Goal: Ask a question

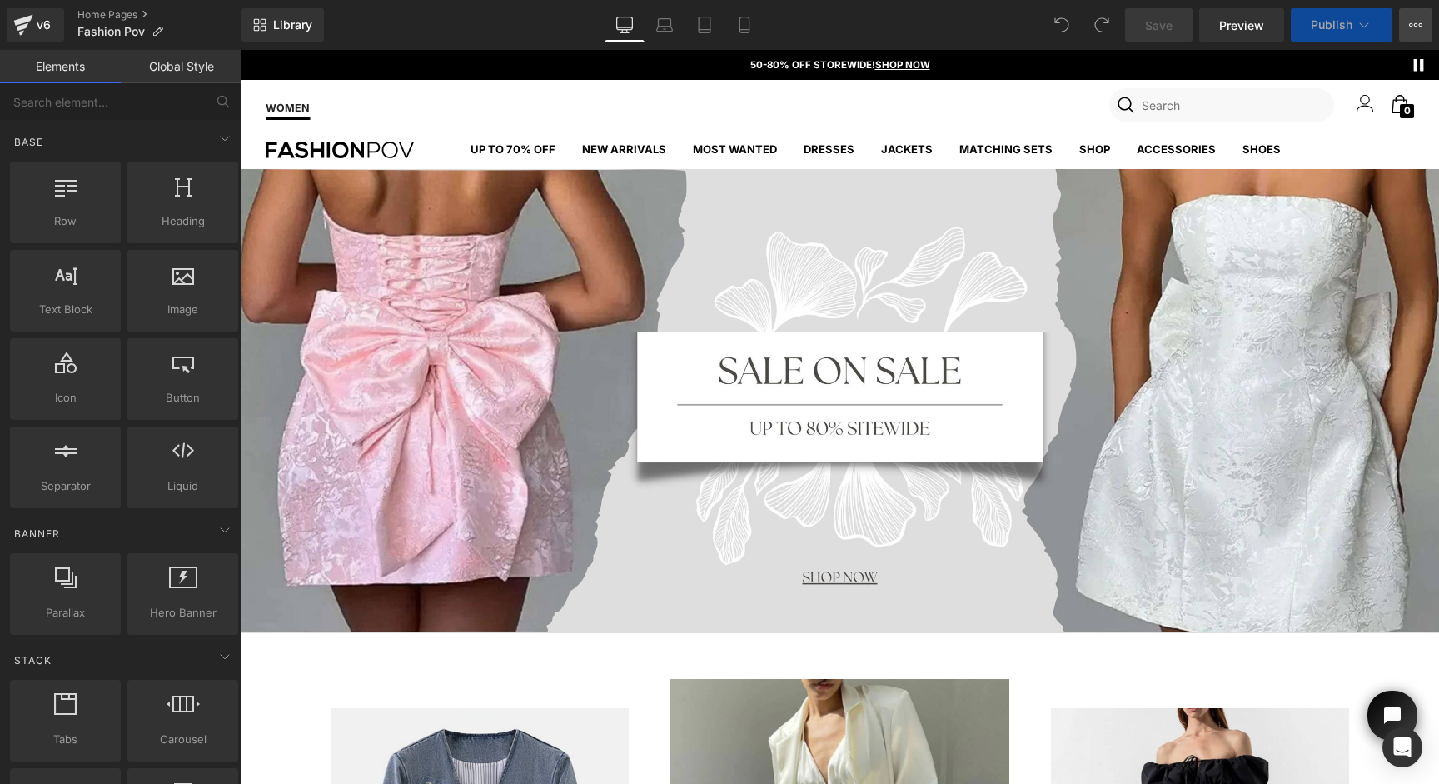
click at [1410, 14] on button "View Live Page View with current Template Save Template to Library Schedule Pub…" at bounding box center [1415, 24] width 33 height 33
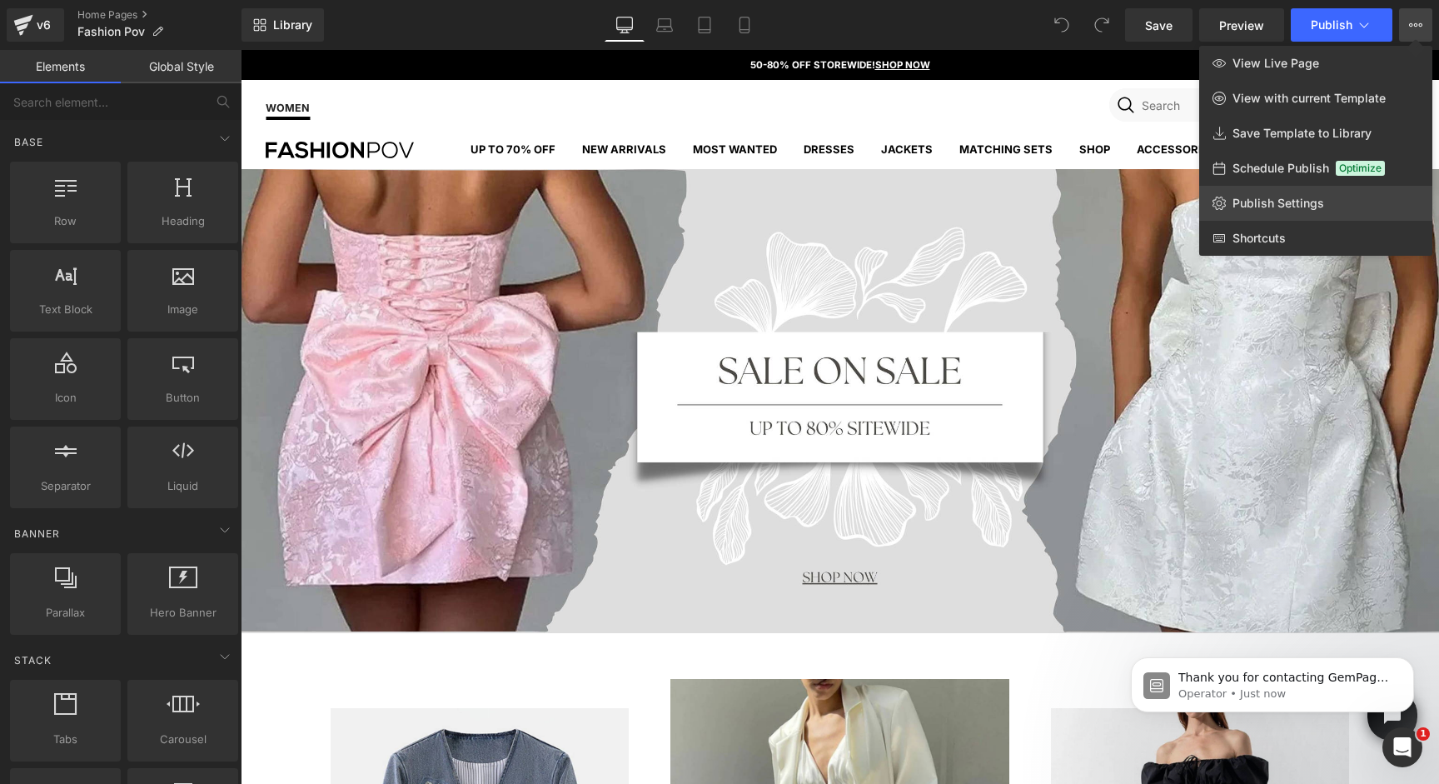
drag, startPoint x: 1273, startPoint y: 194, endPoint x: 1317, endPoint y: 198, distance: 44.3
click at [1317, 198] on link "Publish Settings" at bounding box center [1315, 203] width 233 height 35
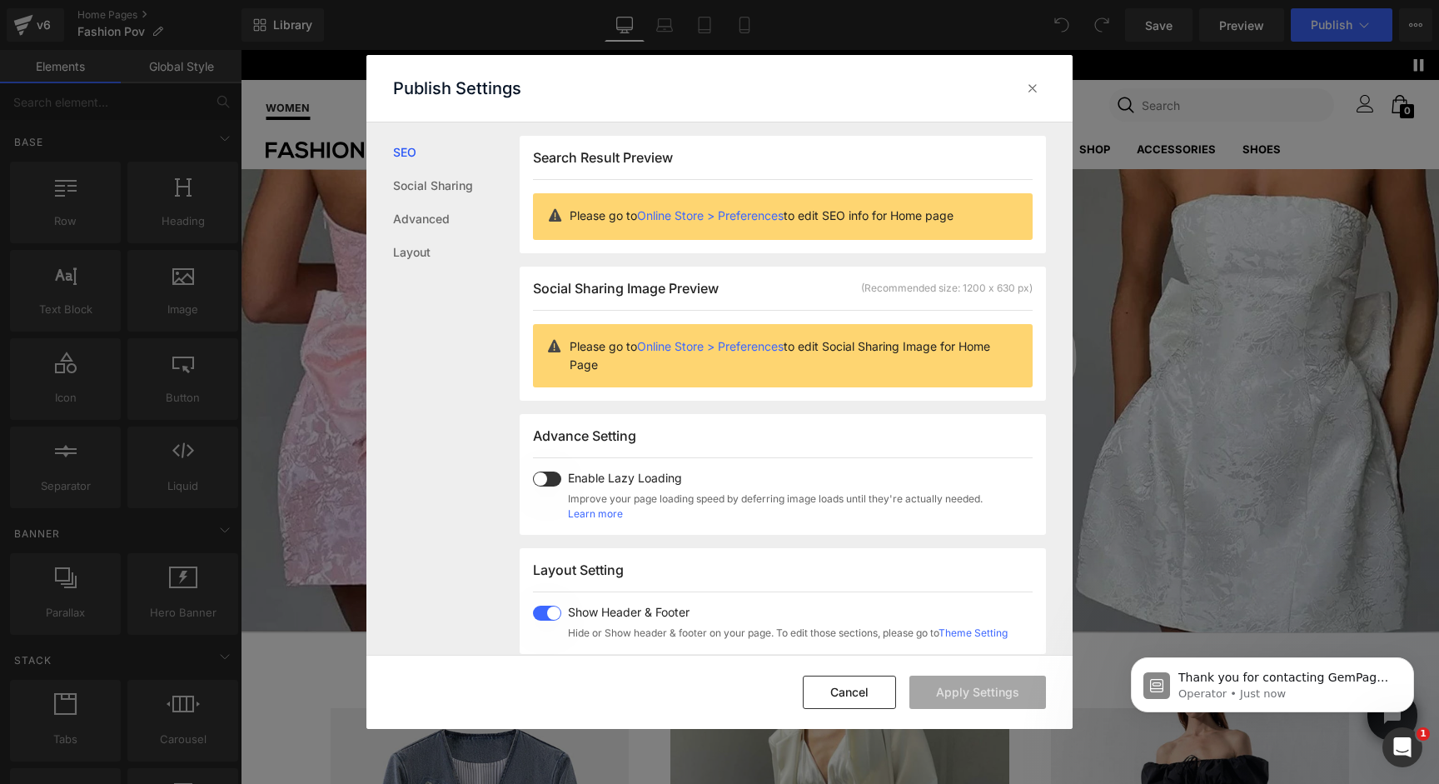
click at [998, 633] on link "Theme Setting" at bounding box center [973, 632] width 69 height 12
click at [546, 609] on span at bounding box center [547, 613] width 28 height 15
click at [1224, 682] on p "Hi there, this is [PERSON_NAME] from the GemPages Support Team. May I have your…" at bounding box center [1286, 678] width 215 height 17
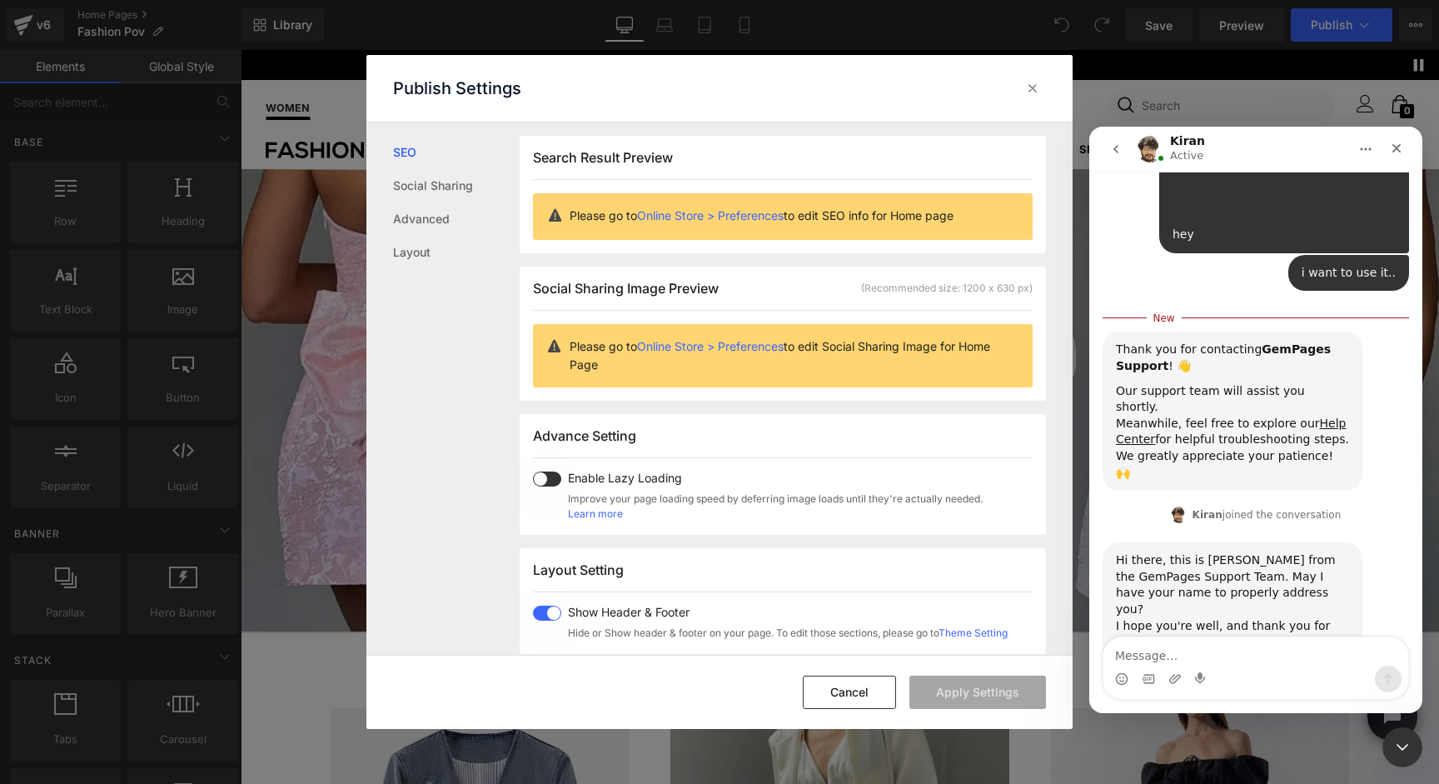
scroll to position [274, 0]
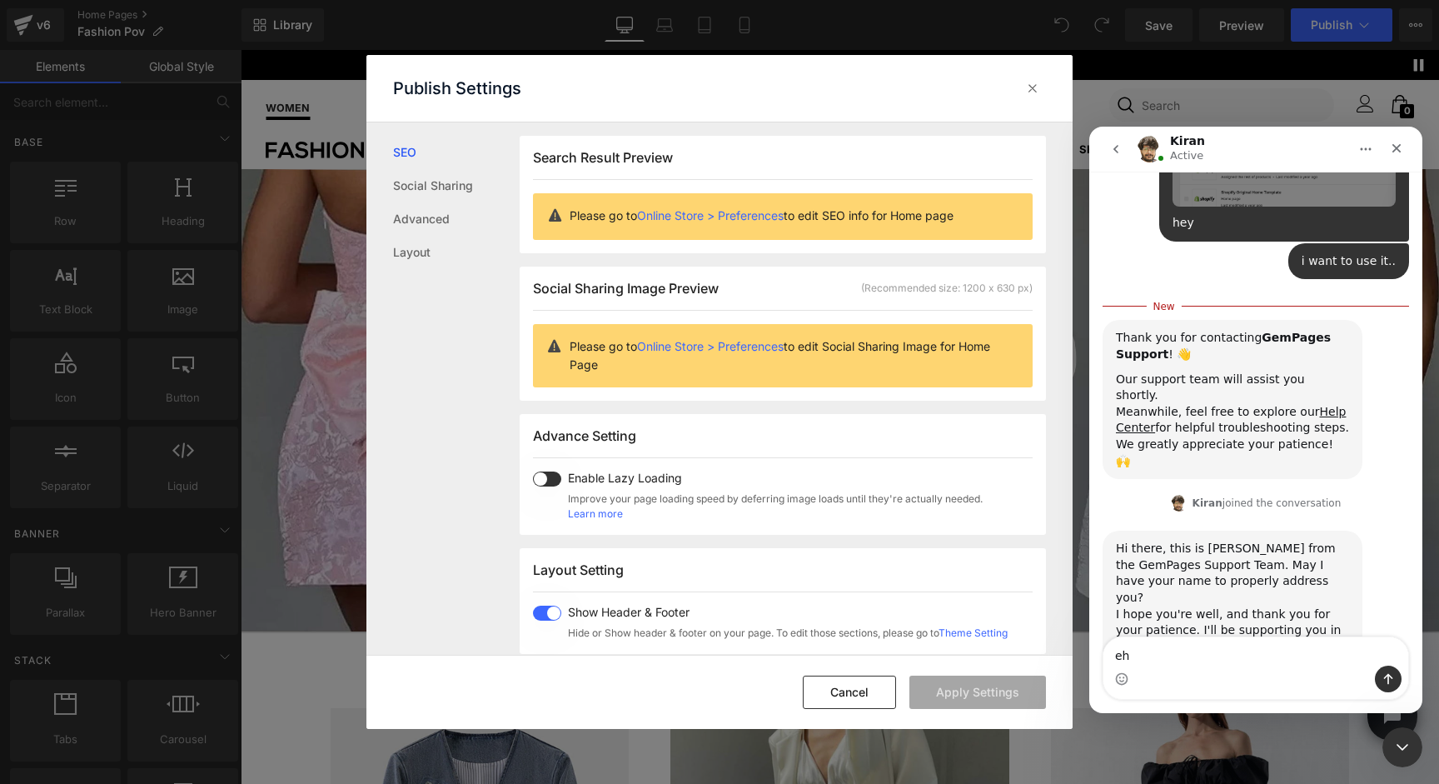
type textarea "e"
type textarea "Hey my name is [PERSON_NAME]"
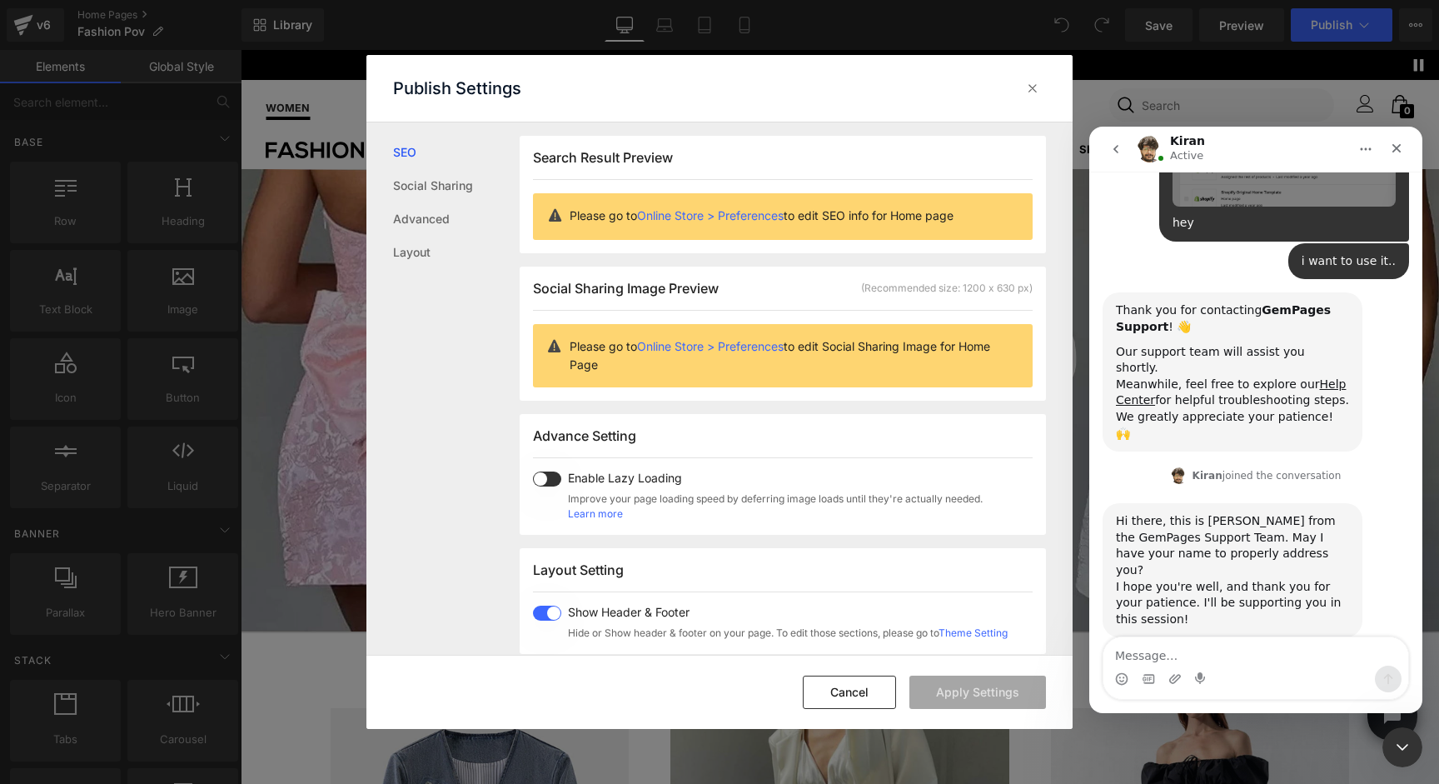
scroll to position [297, 0]
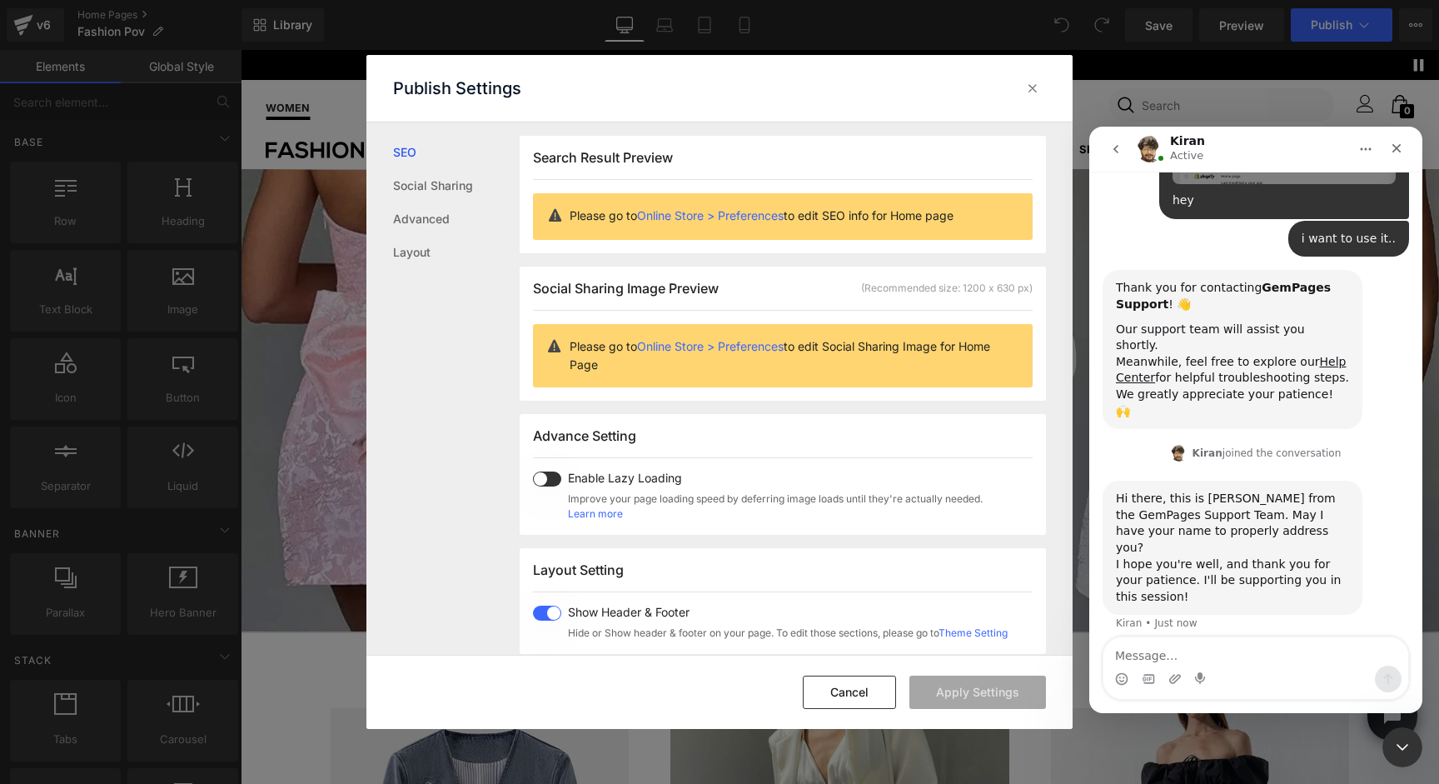
click at [396, 202] on div at bounding box center [719, 367] width 1439 height 734
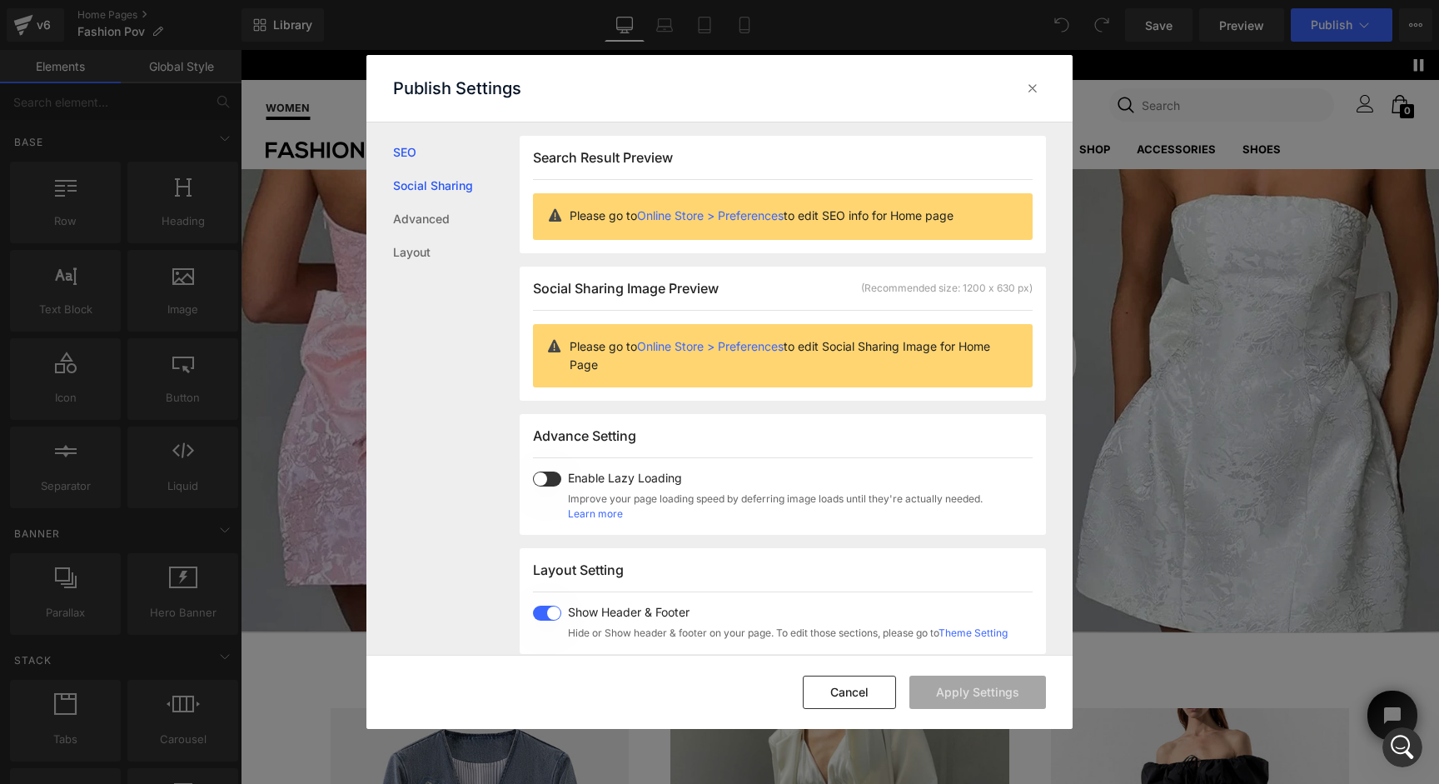
scroll to position [292, 0]
click at [405, 198] on link "Social Sharing" at bounding box center [456, 185] width 127 height 33
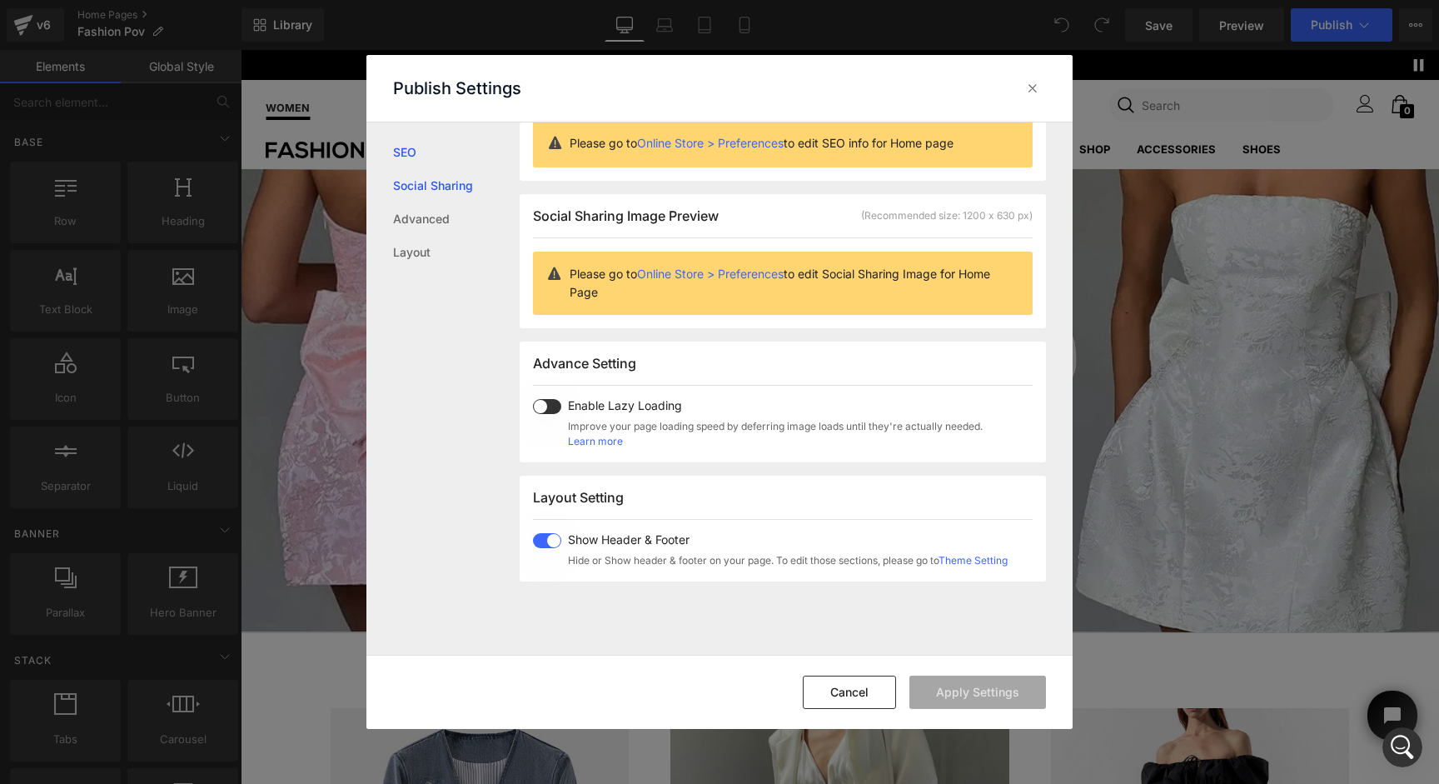
scroll to position [297, 0]
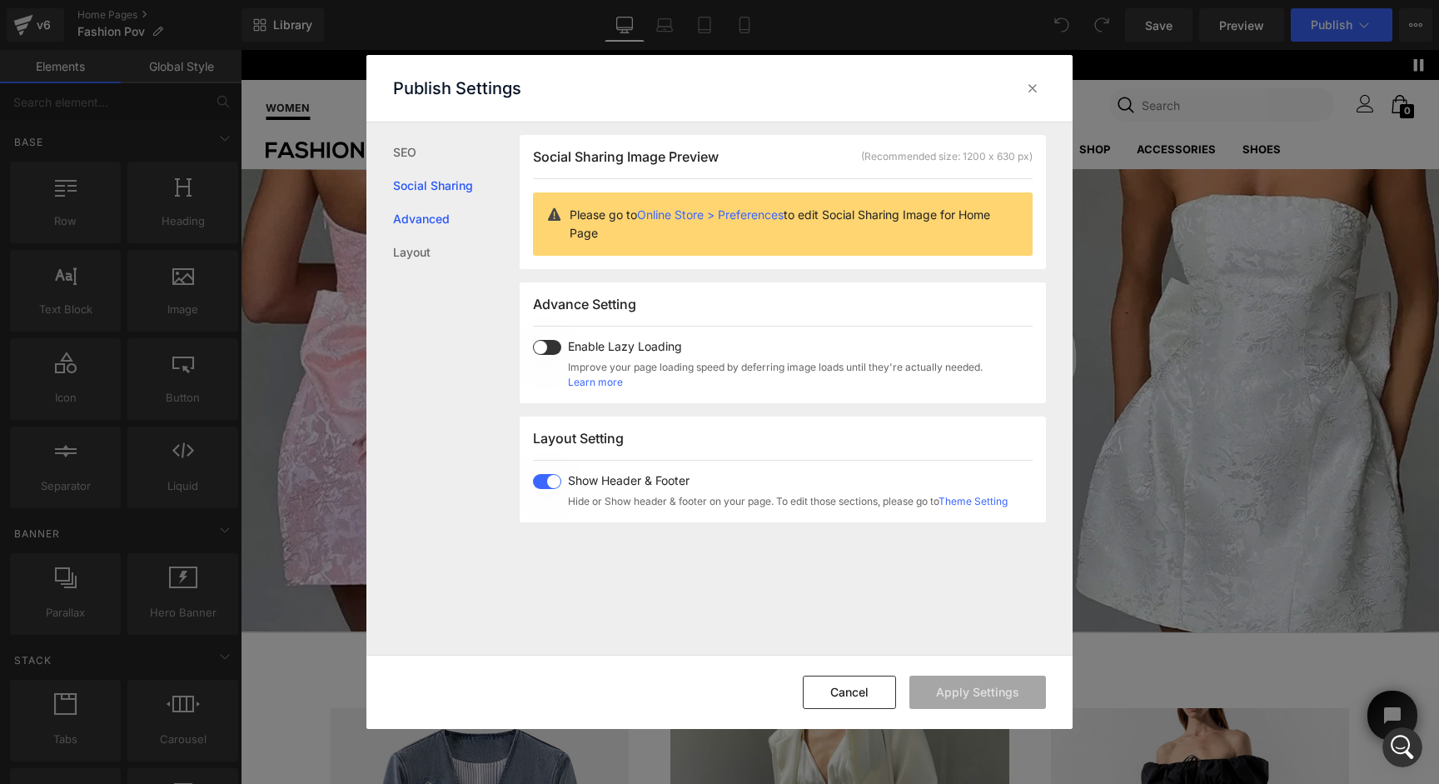
click at [398, 235] on link "Advanced" at bounding box center [456, 218] width 127 height 33
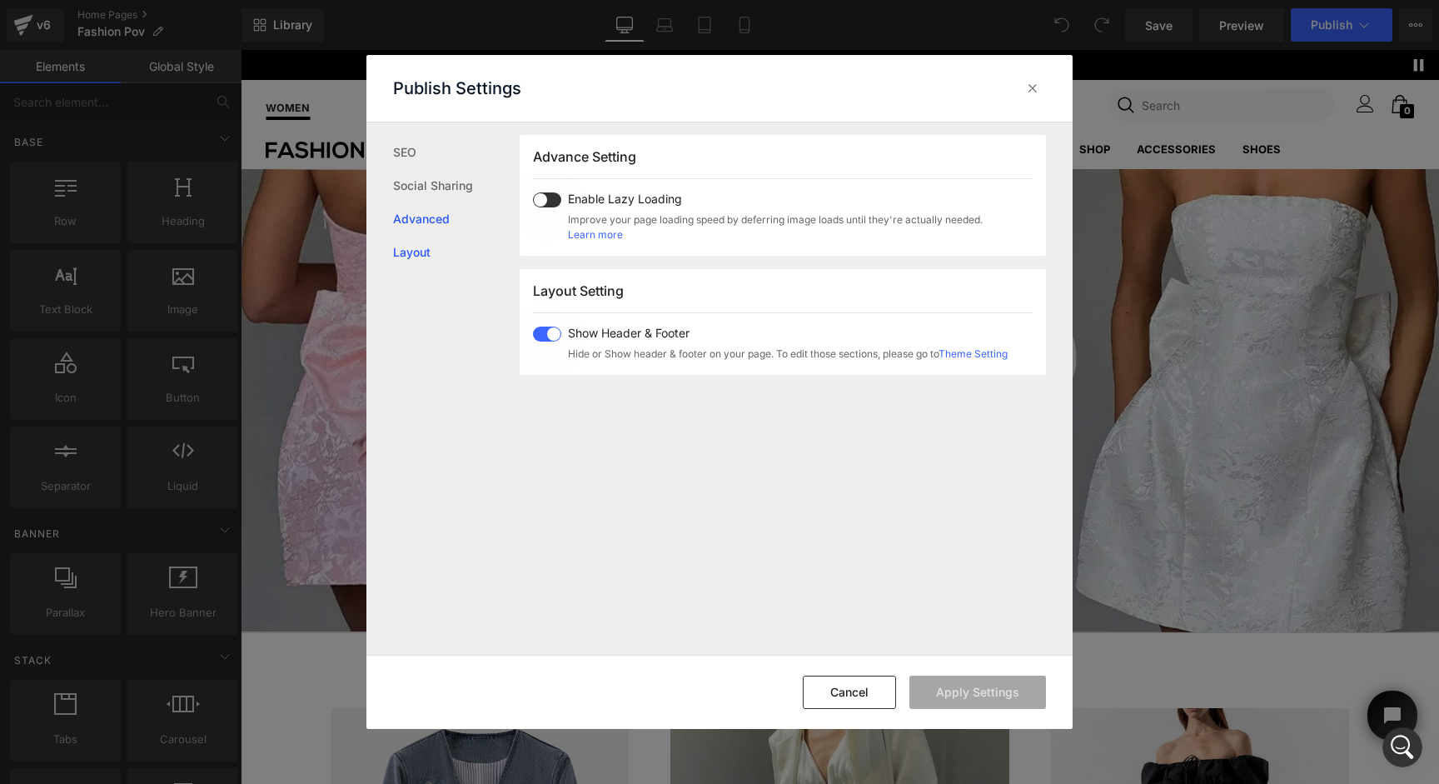
click at [399, 246] on link "Layout" at bounding box center [456, 252] width 127 height 33
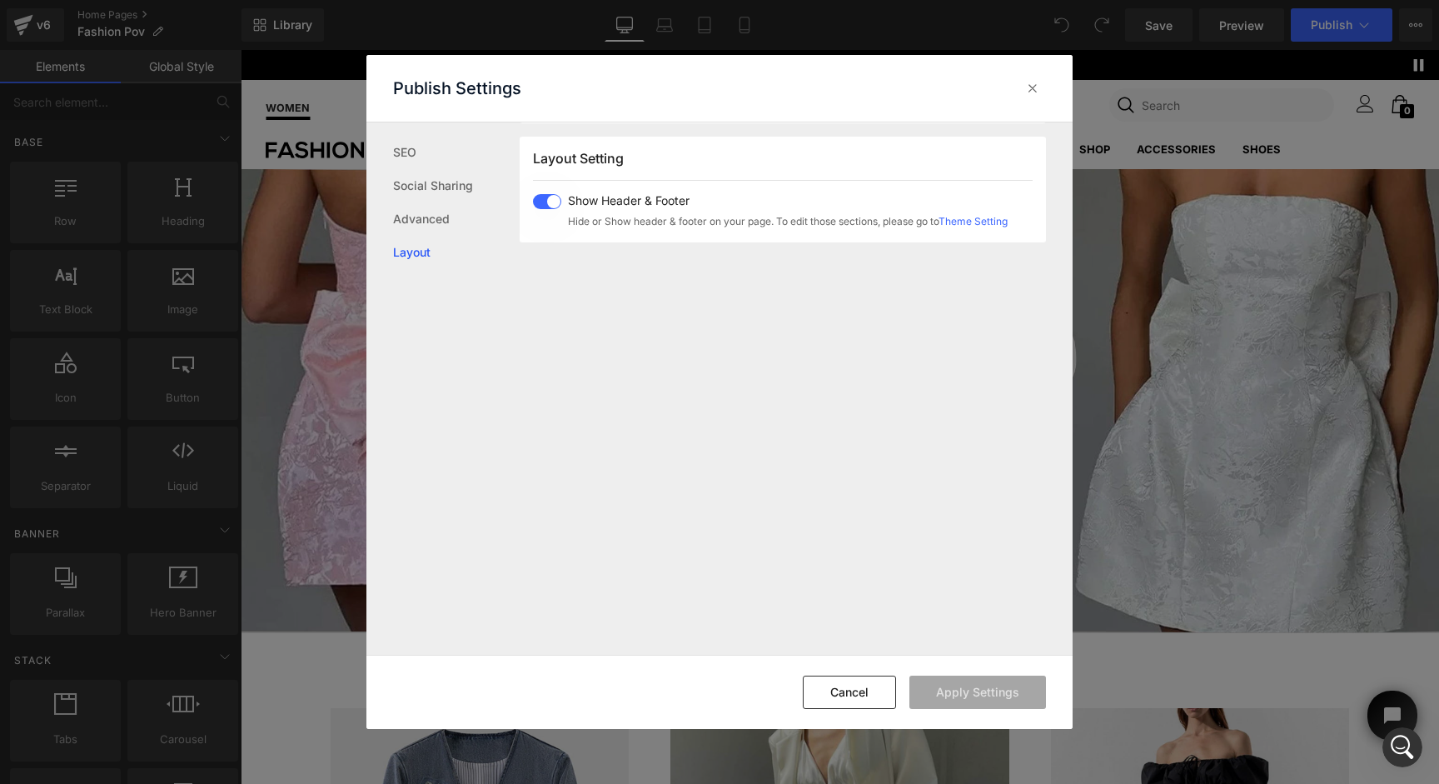
scroll to position [412, 0]
click at [414, 202] on link "Advanced" at bounding box center [456, 218] width 127 height 33
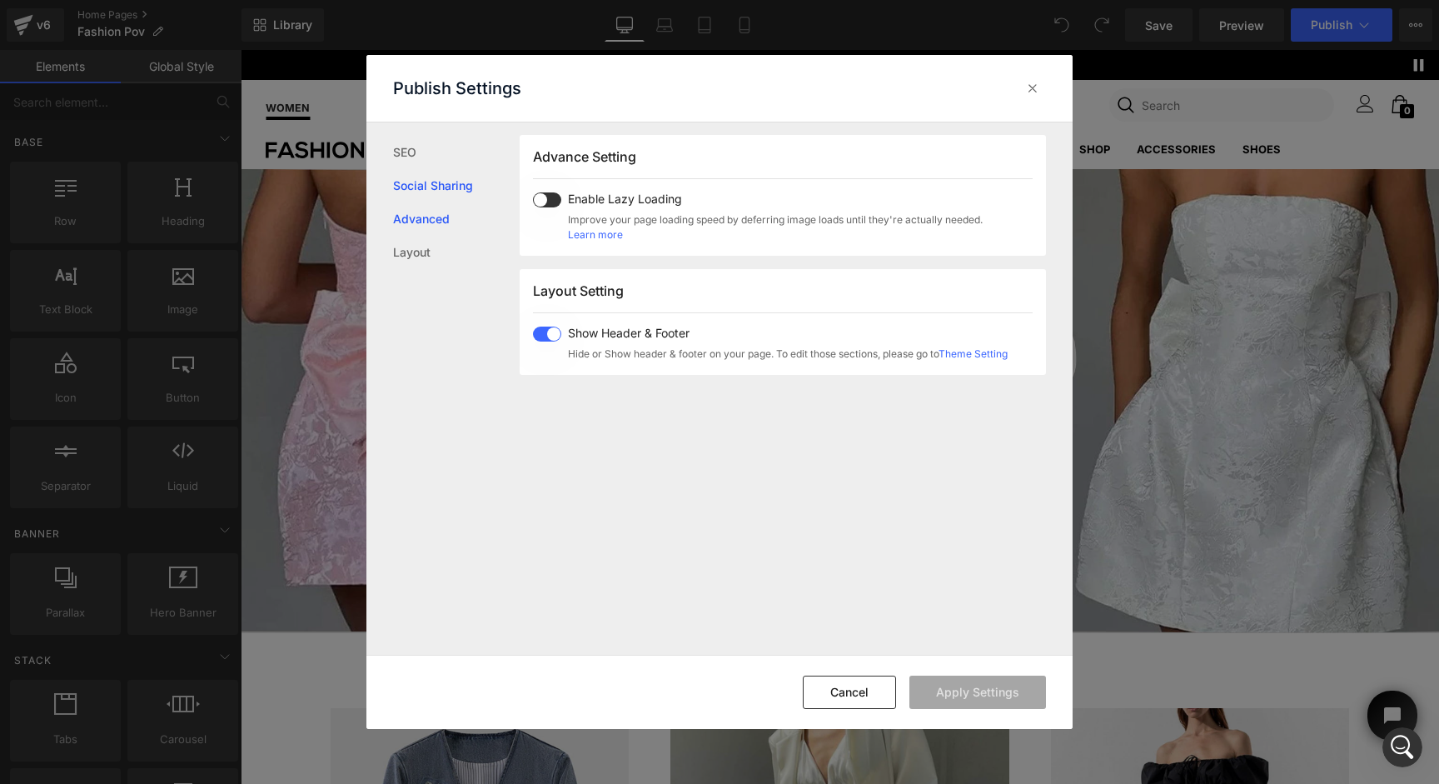
click at [414, 177] on link "Social Sharing" at bounding box center [456, 185] width 127 height 33
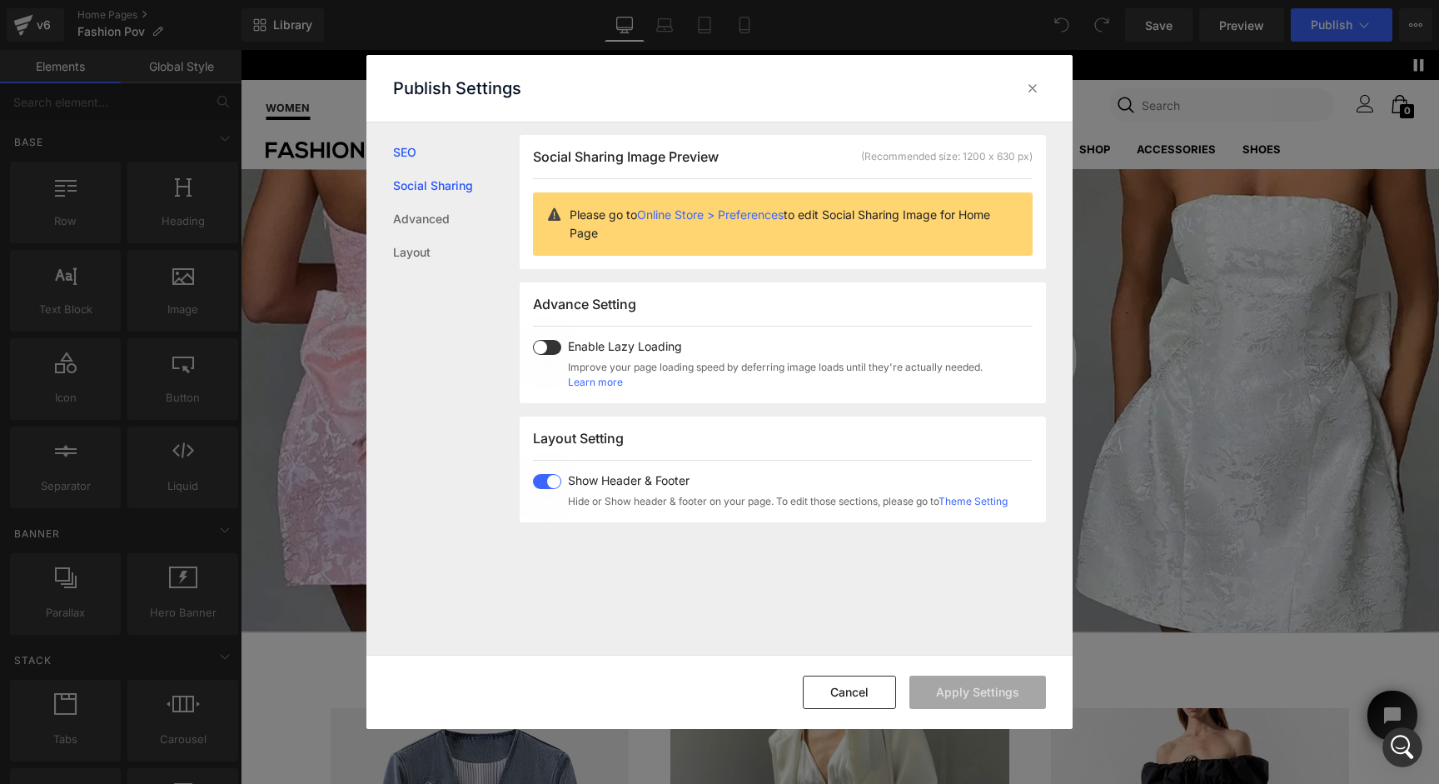
click at [412, 149] on link "SEO" at bounding box center [456, 152] width 127 height 33
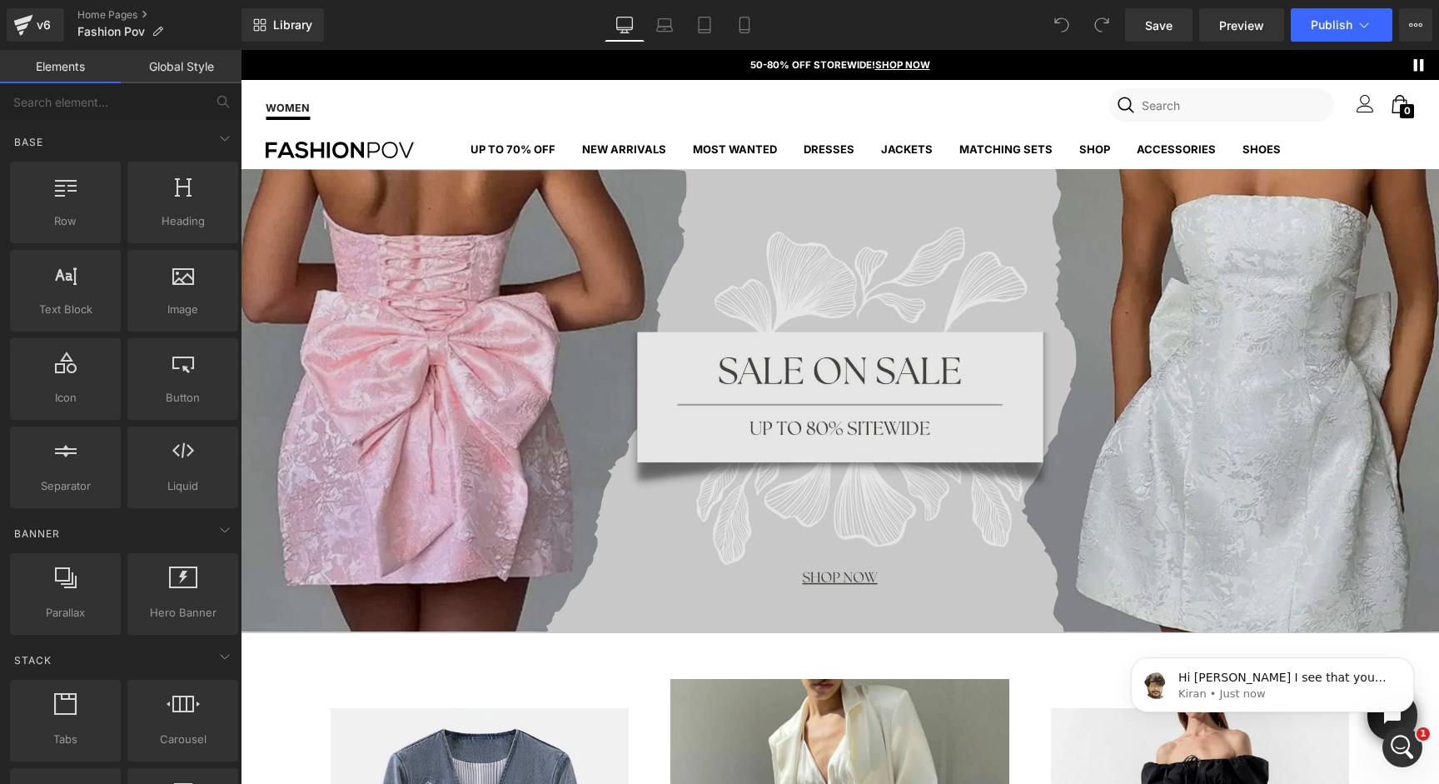
scroll to position [395, 0]
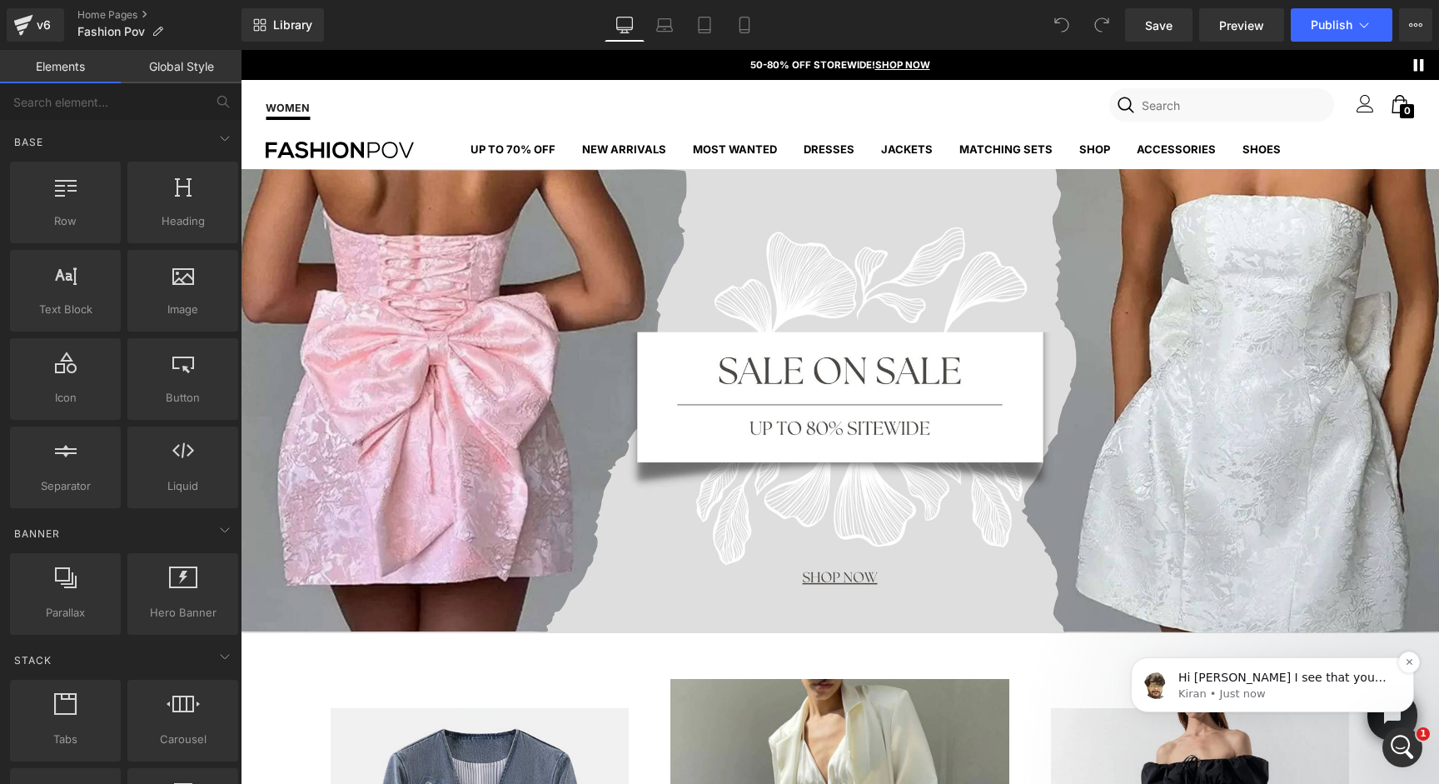
click at [1345, 694] on p "Kiran • Just now" at bounding box center [1286, 693] width 215 height 15
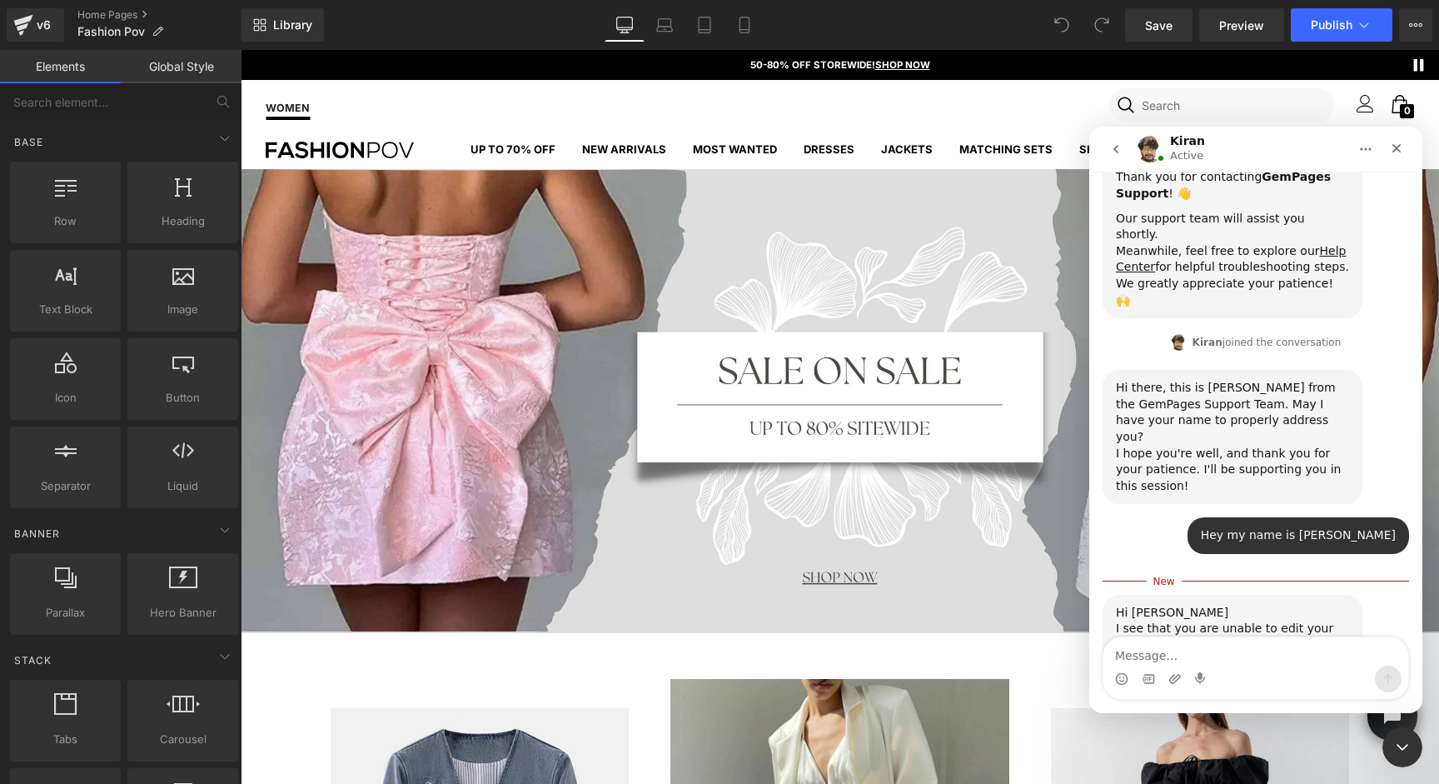
scroll to position [422, 0]
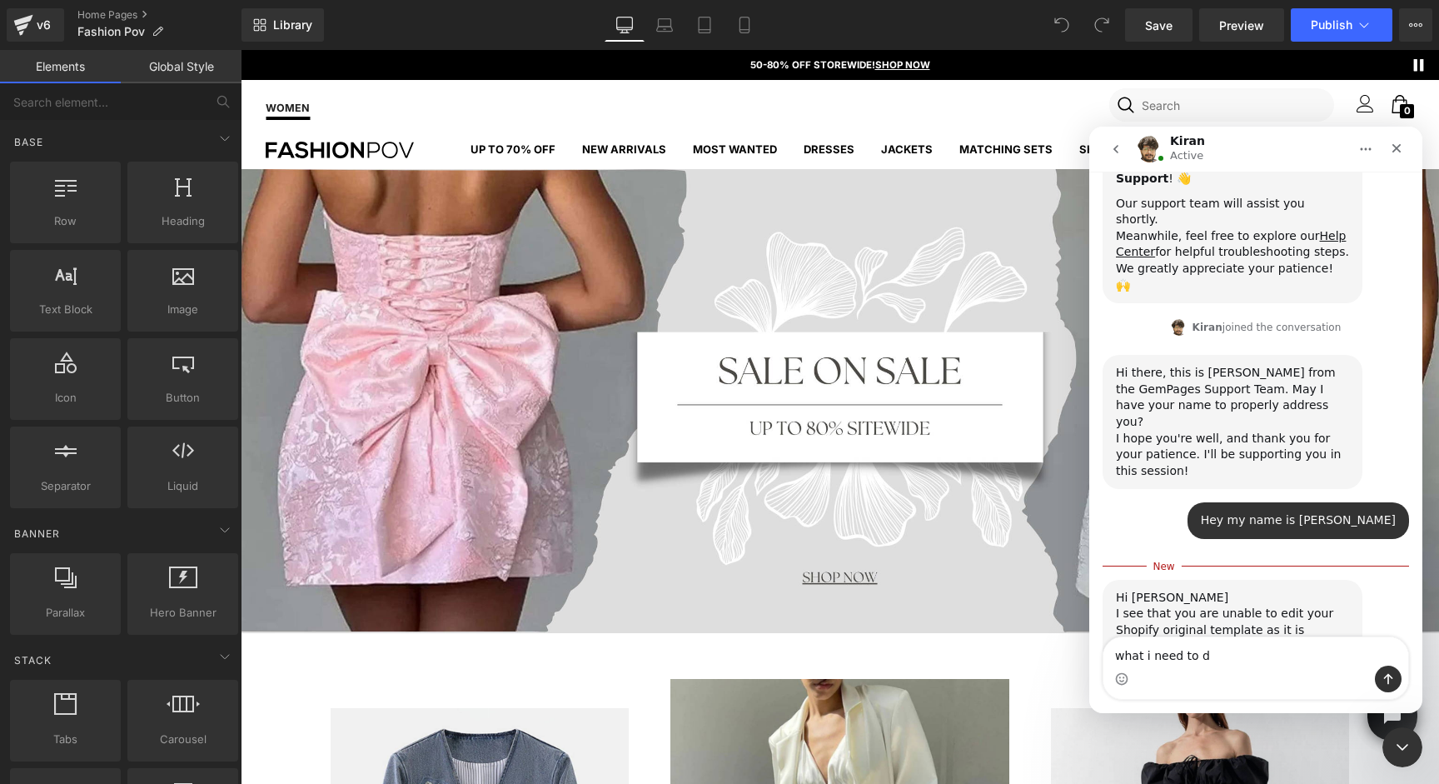
type textarea "what i need to do"
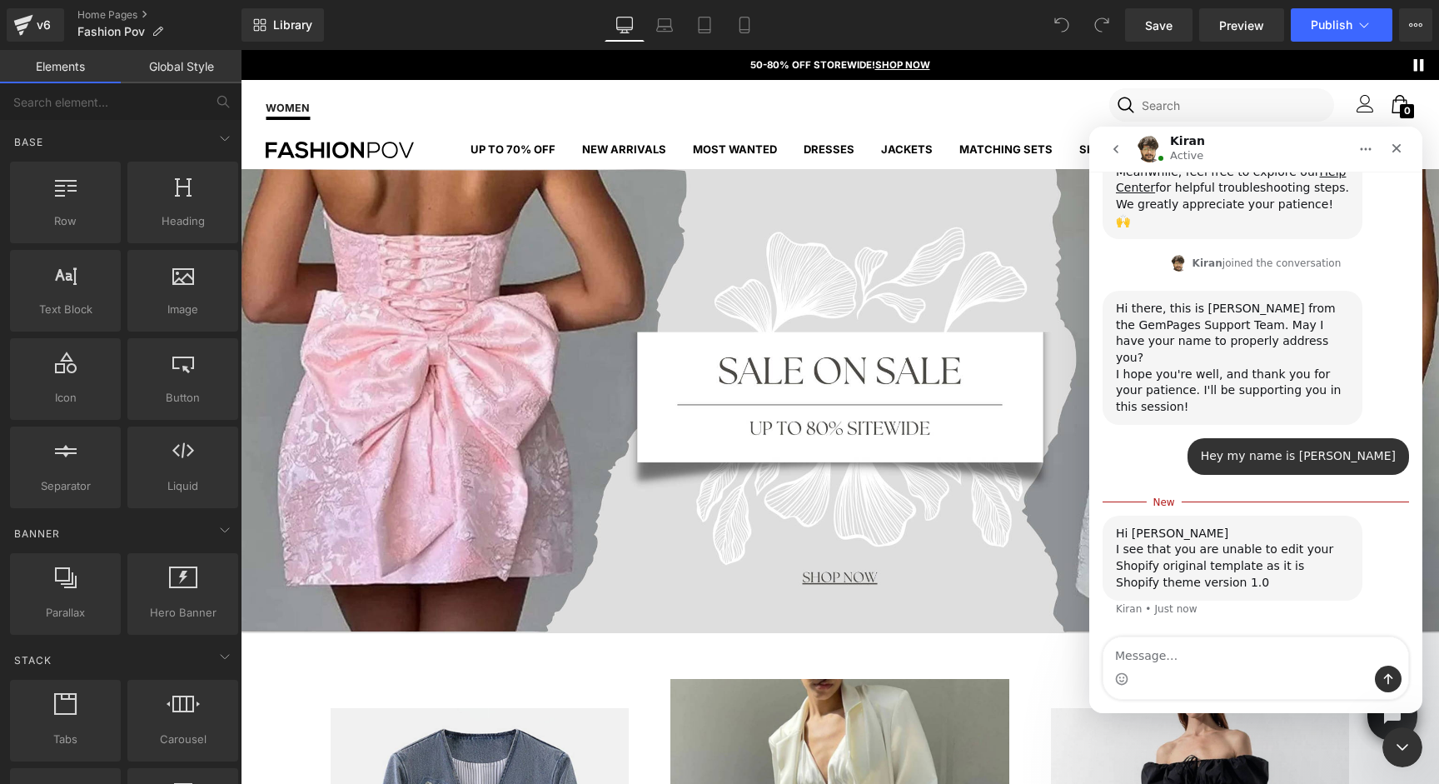
scroll to position [509, 0]
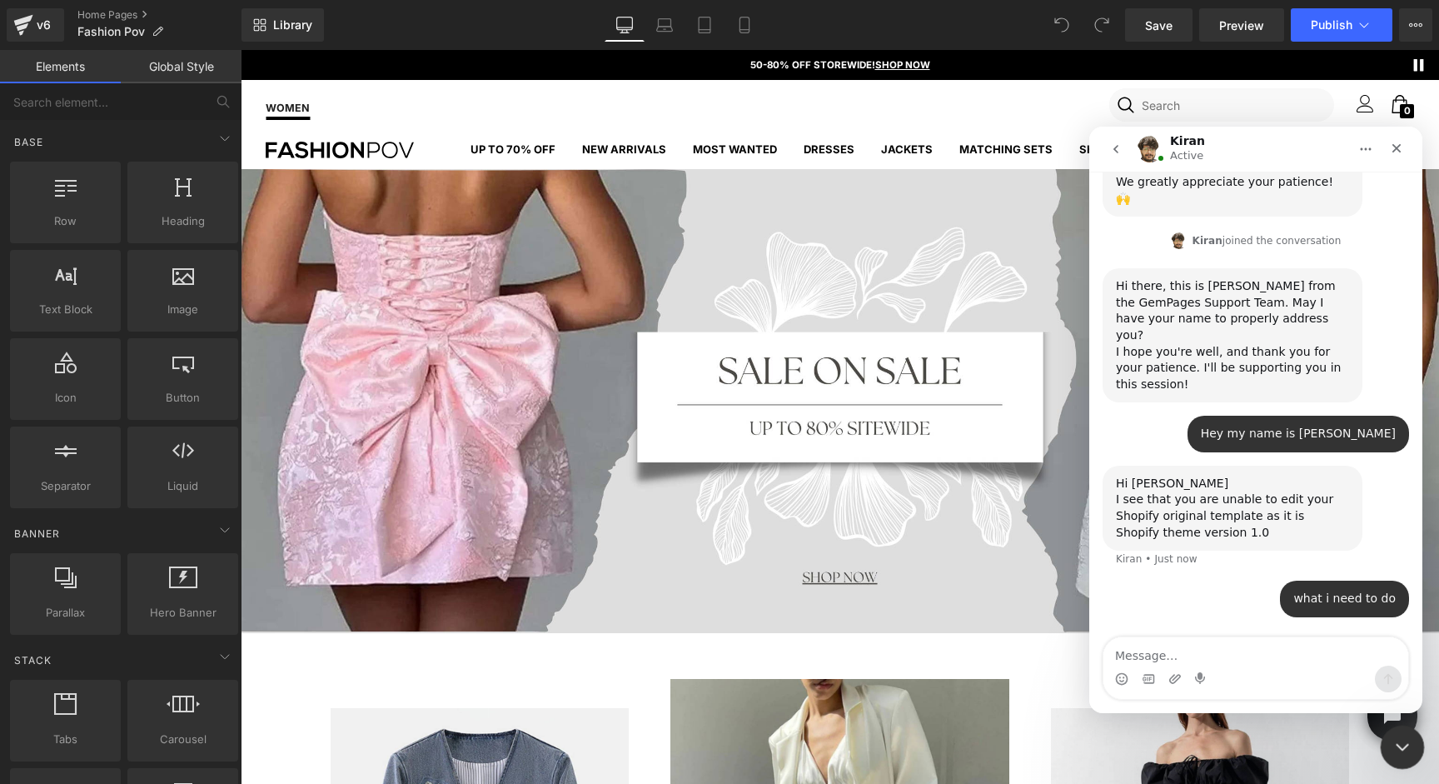
click at [1417, 732] on div "Close Intercom Messenger" at bounding box center [1400, 745] width 40 height 40
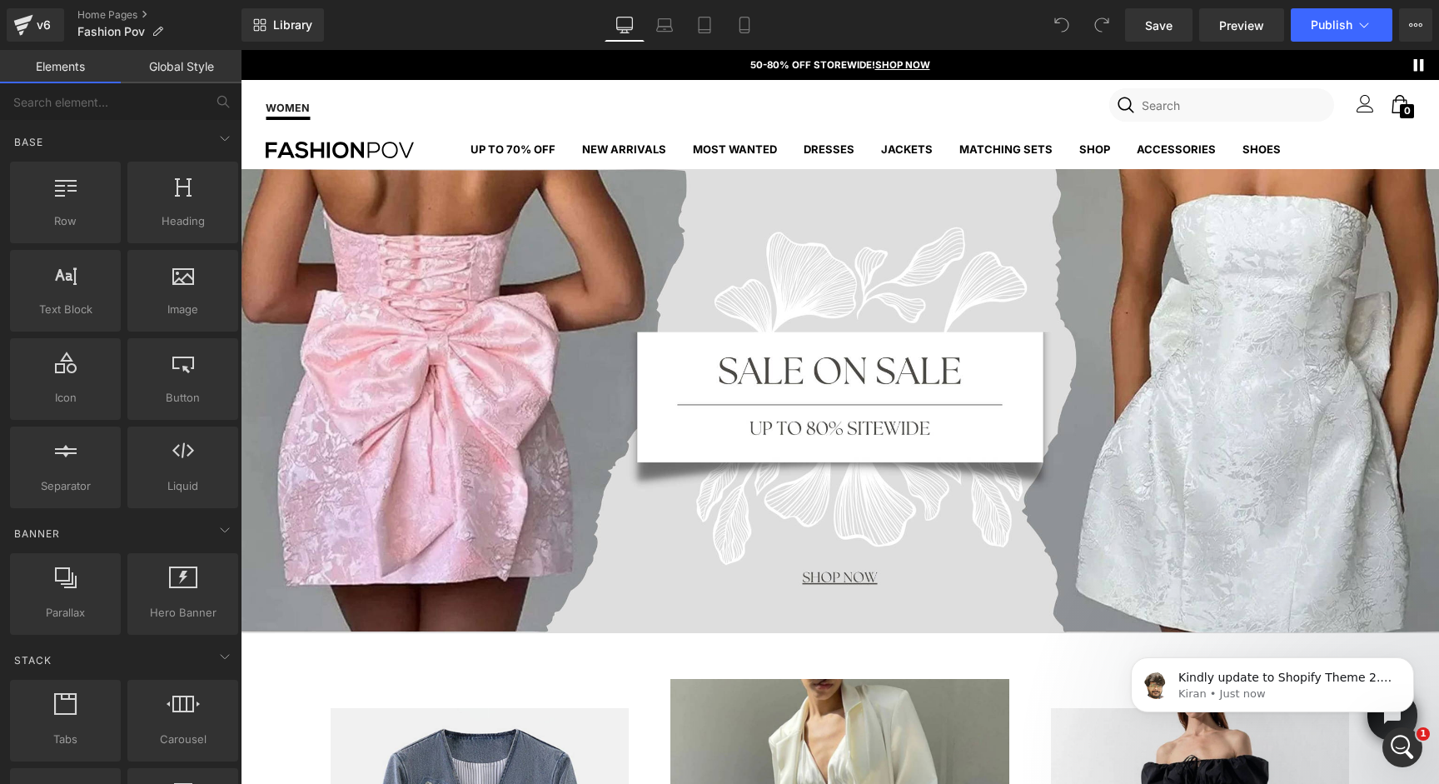
scroll to position [845, 0]
click at [1399, 748] on icon "Open Intercom Messenger" at bounding box center [1400, 744] width 27 height 27
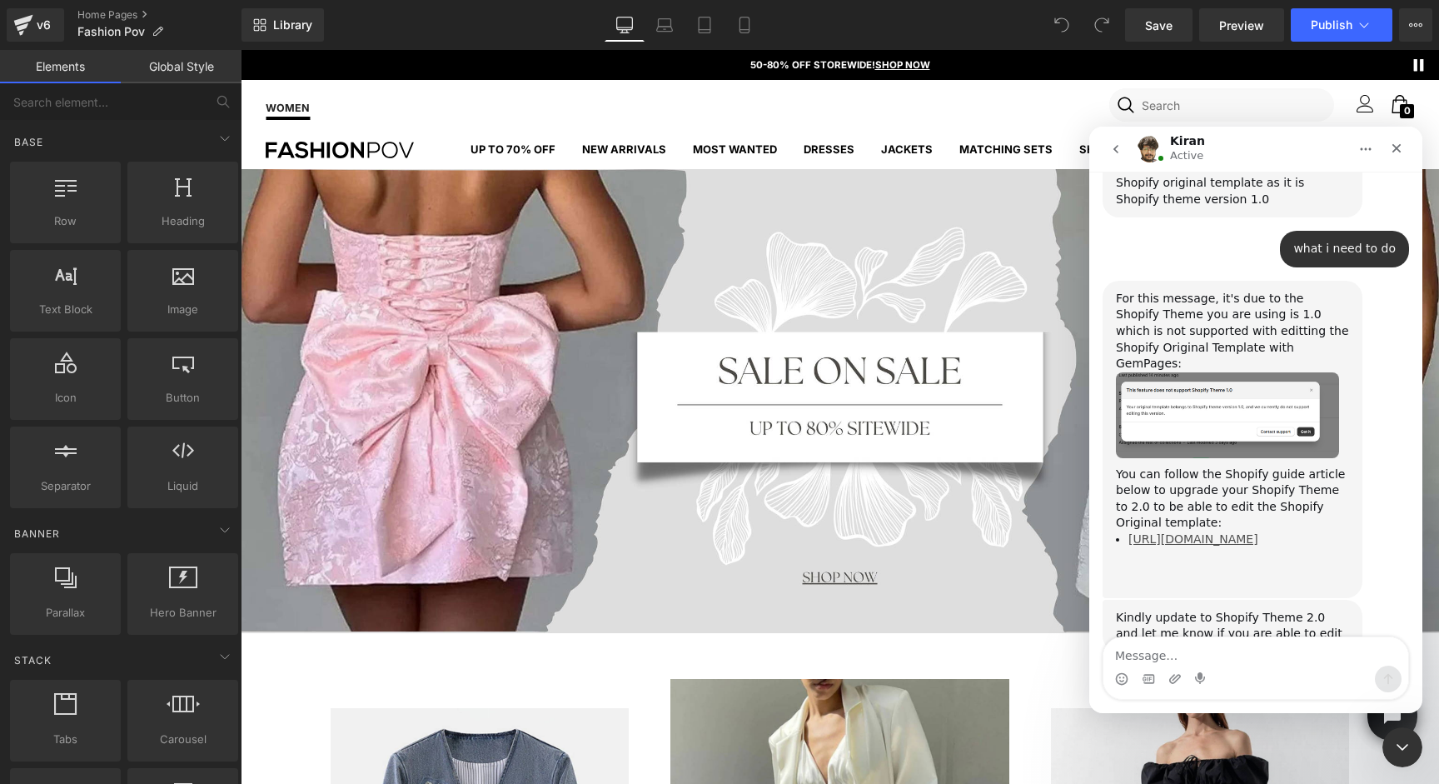
click at [1192, 532] on link "[URL][DOMAIN_NAME]" at bounding box center [1194, 538] width 130 height 13
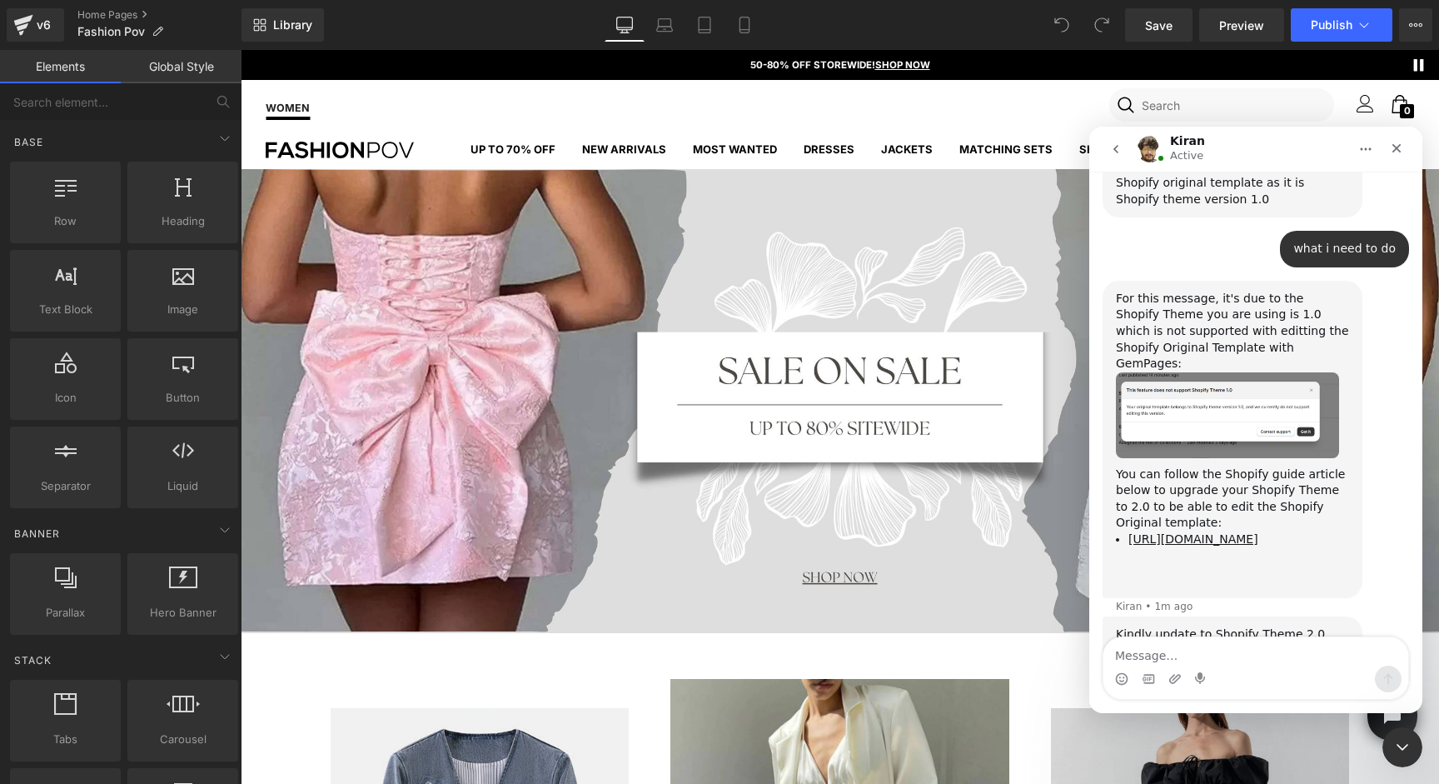
scroll to position [861, 0]
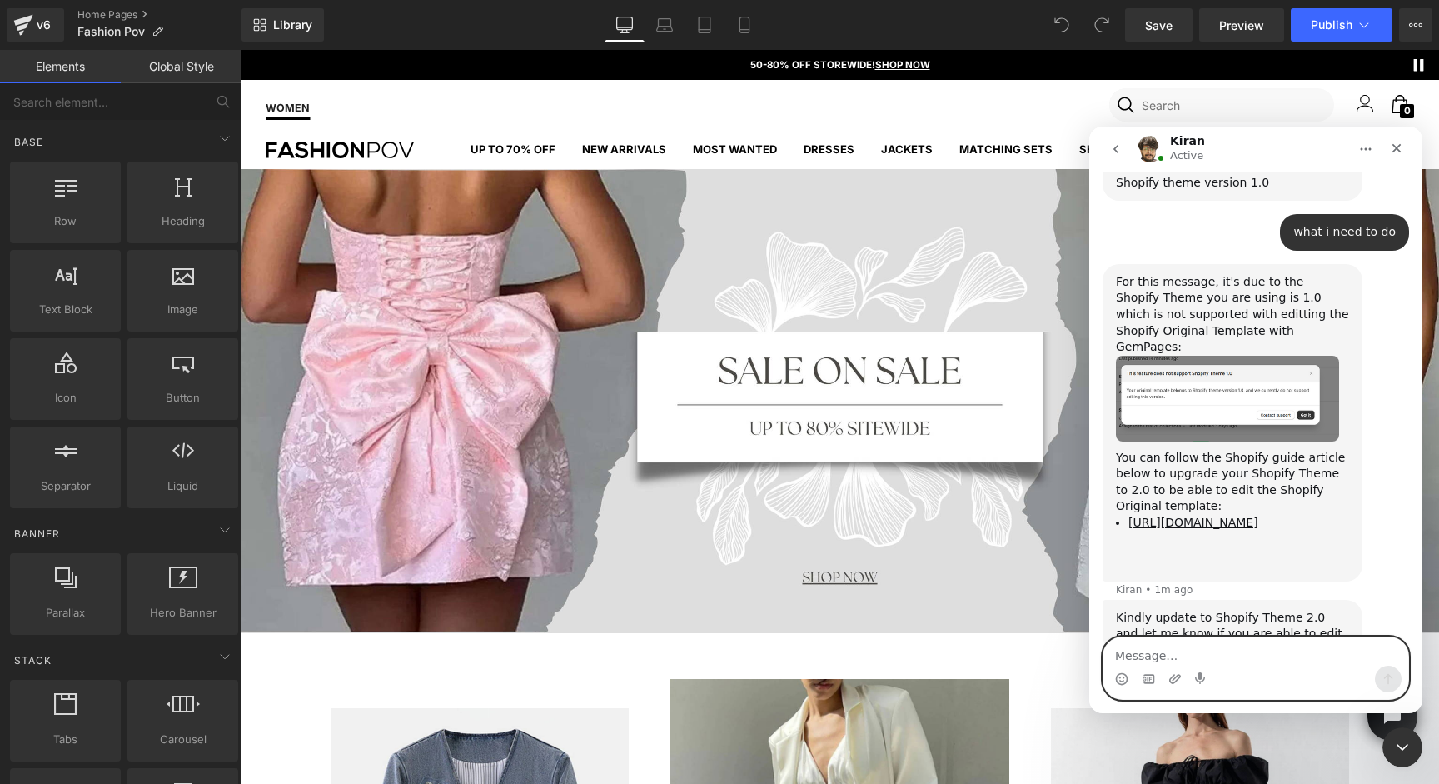
click at [1183, 664] on textarea "Message…" at bounding box center [1256, 651] width 305 height 28
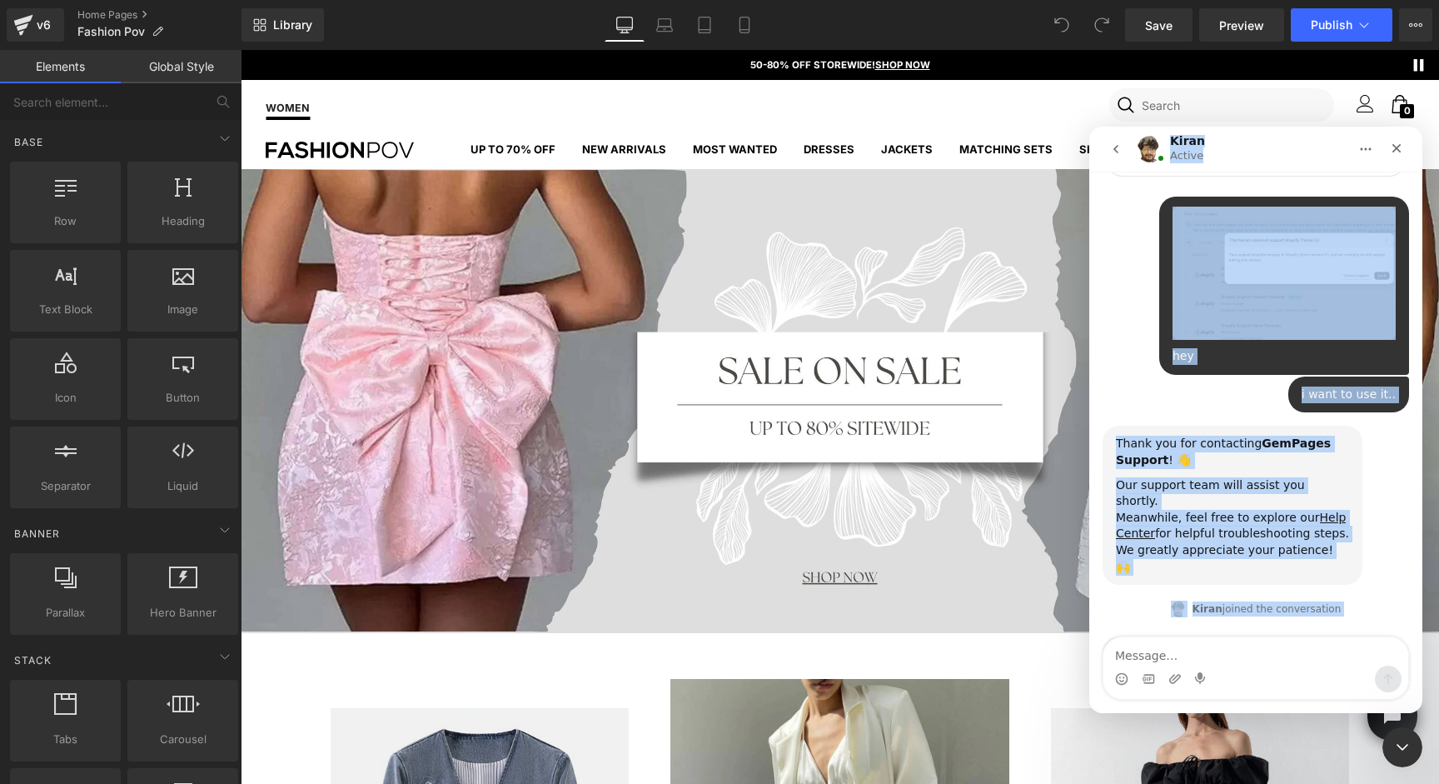
scroll to position [0, 0]
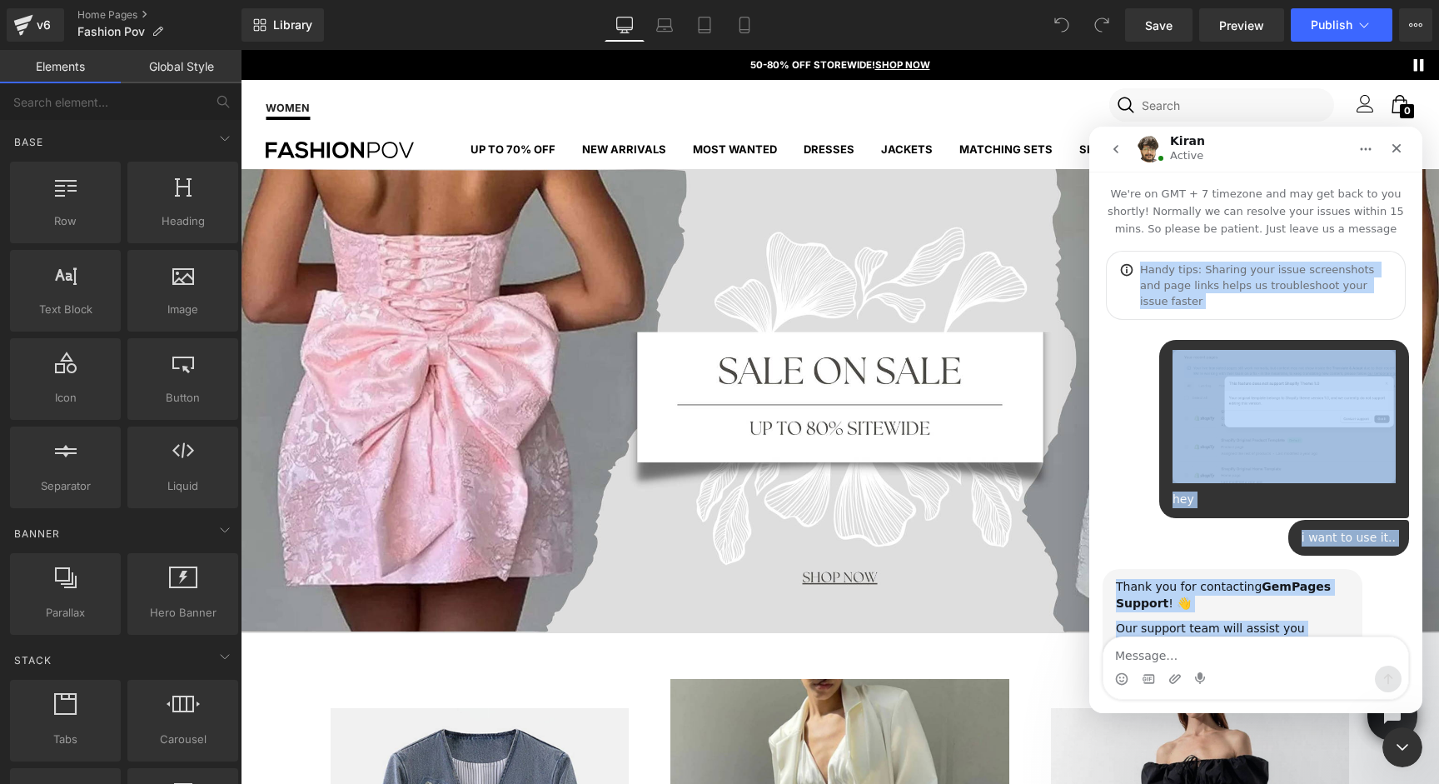
drag, startPoint x: 1291, startPoint y: 596, endPoint x: 1116, endPoint y: 274, distance: 366.0
copy div "Lorem ipsu: Dolorsi amet conse adipiscinge sed doei tempo incid ut laboreetdolo…"
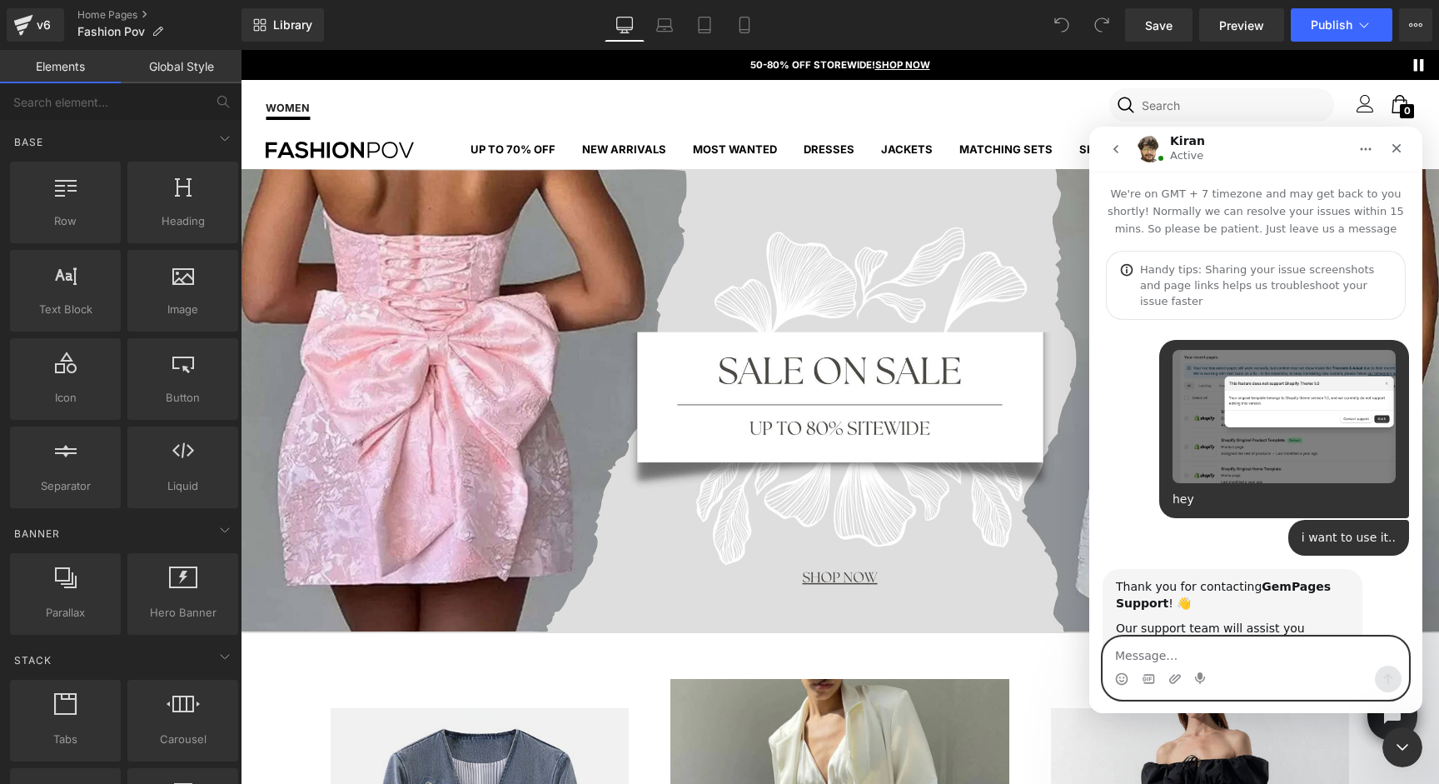
click at [1208, 655] on textarea "Message…" at bounding box center [1256, 651] width 305 height 28
paste textarea "This is not a Shopify template, so I’m not sure how to update it. Is there any …"
type textarea "This is not a Shopify template, so I’m not sure how to update it. Is there any …"
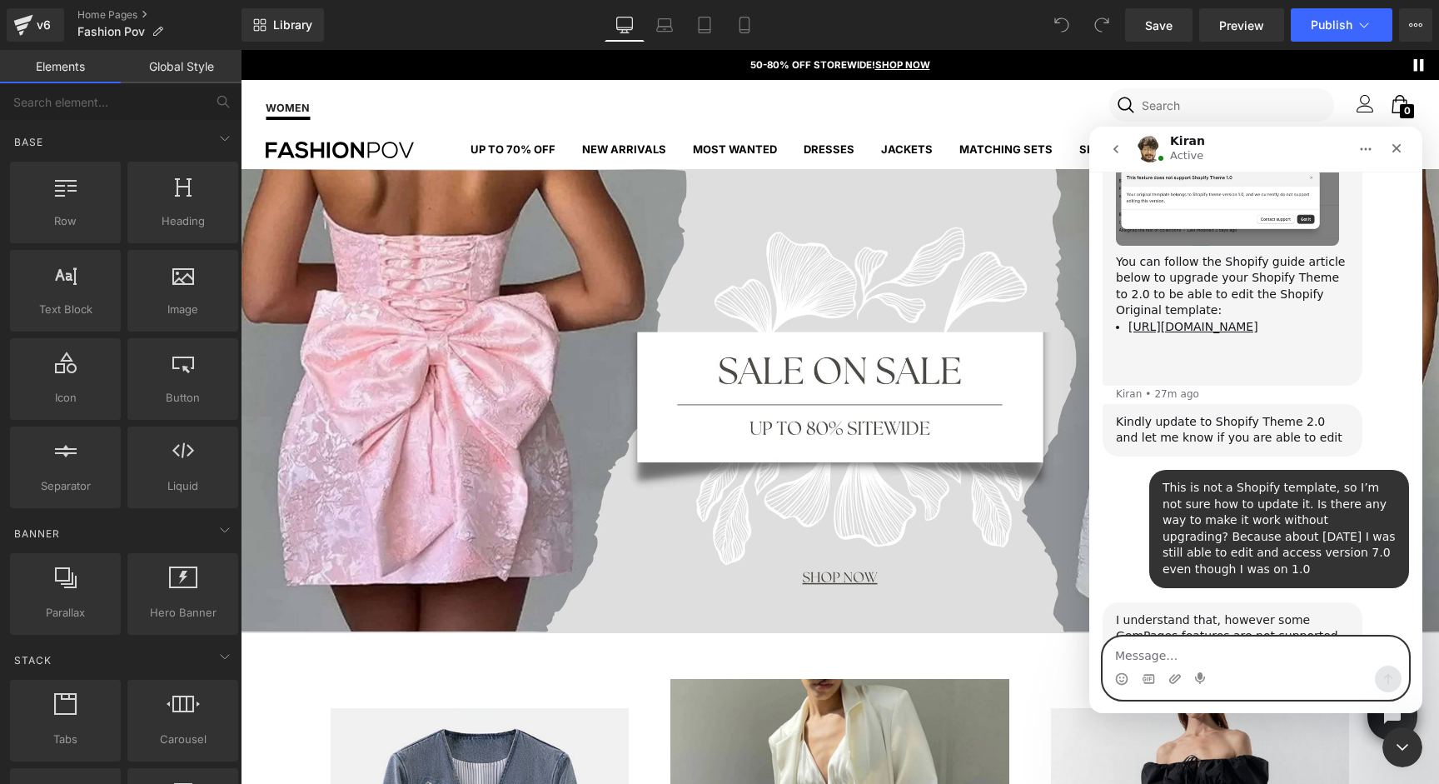
scroll to position [1483, 0]
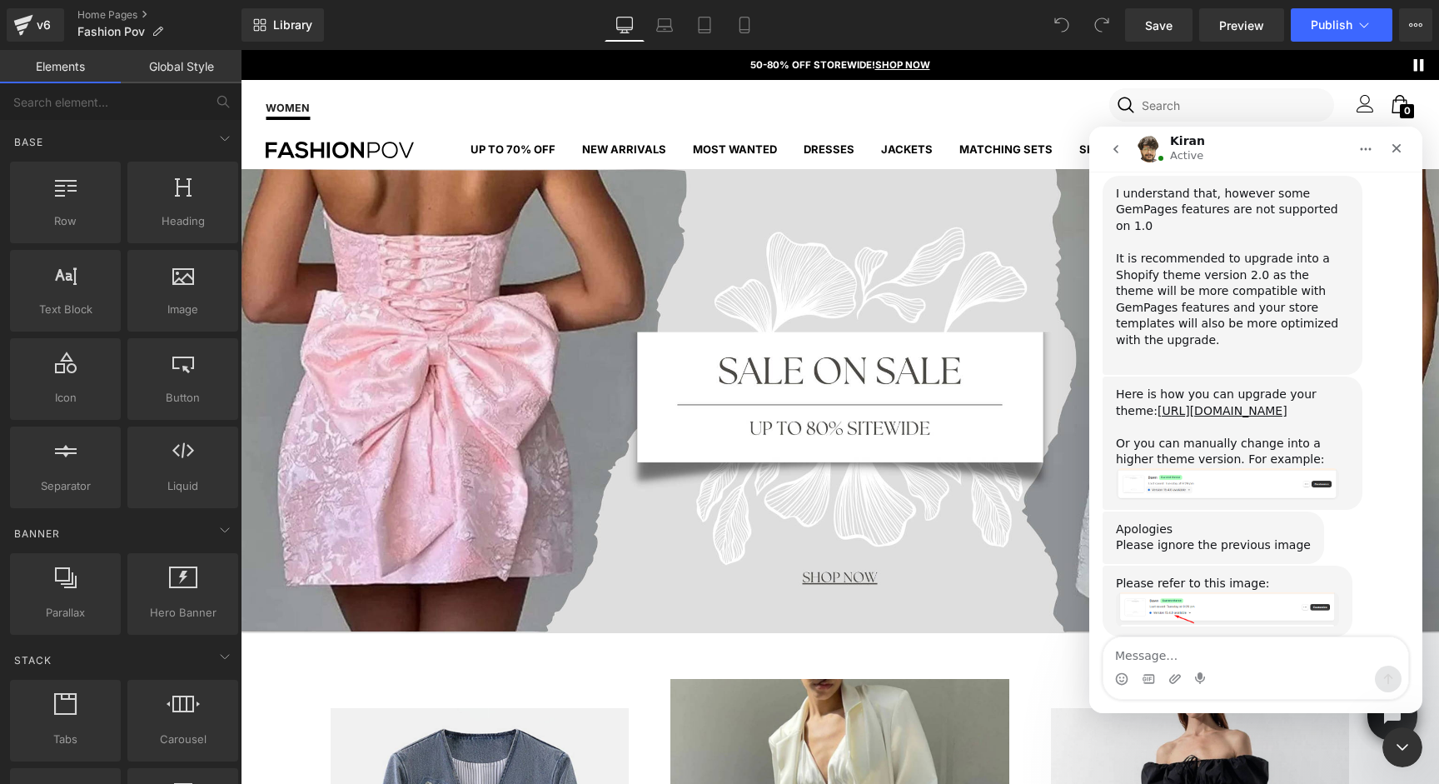
click at [1174, 592] on img "Kiran says…" at bounding box center [1227, 609] width 223 height 34
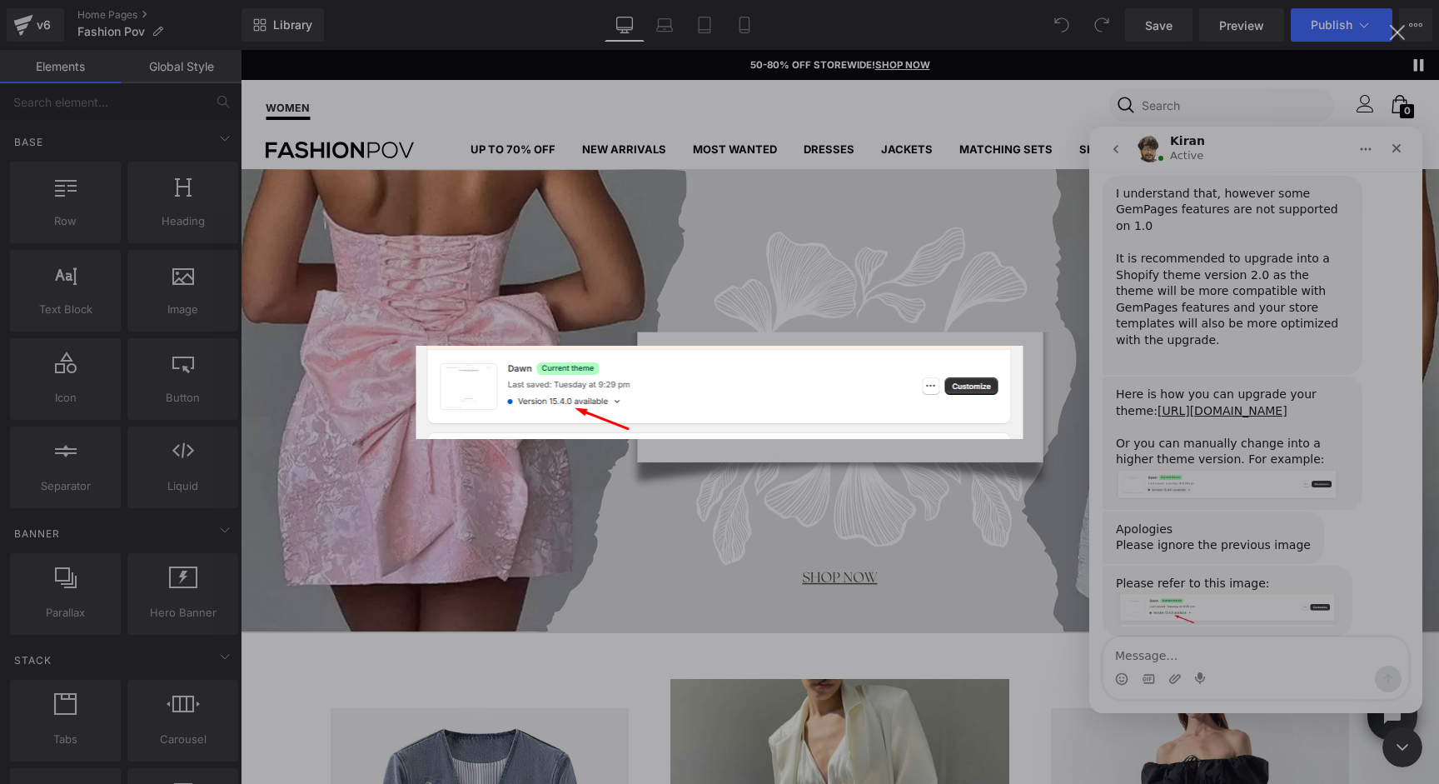
scroll to position [0, 0]
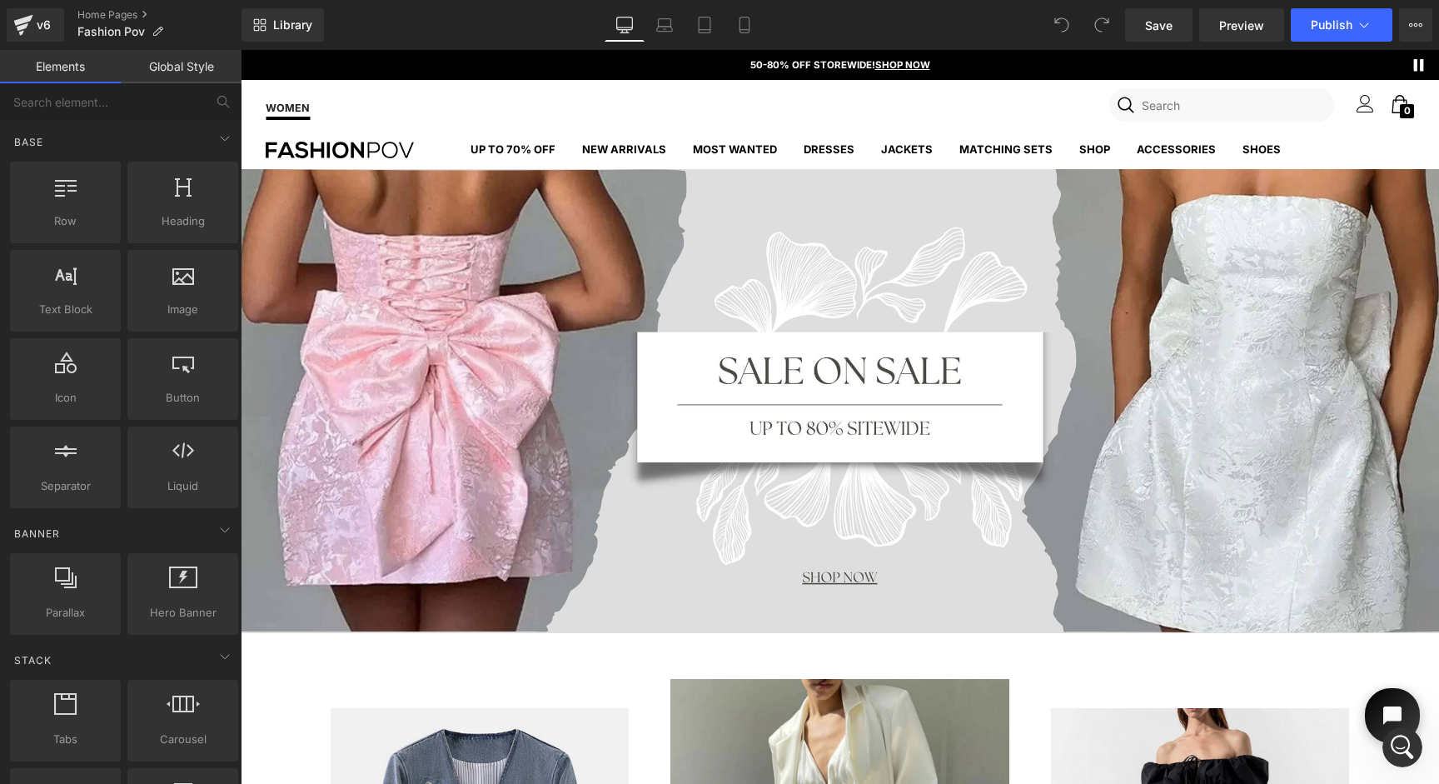
click at [1403, 719] on icon "Open chat widget" at bounding box center [1402, 716] width 26 height 26
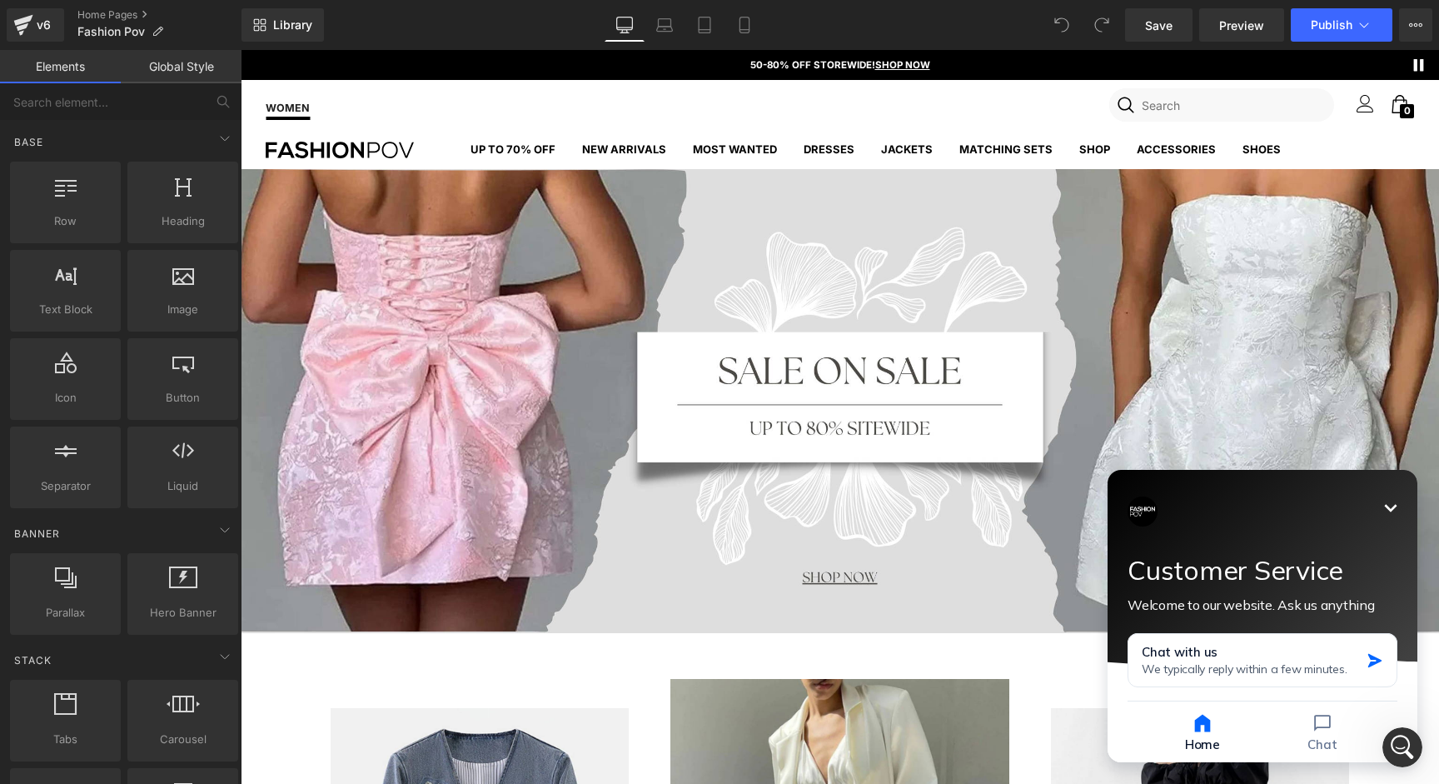
drag, startPoint x: 1314, startPoint y: 641, endPoint x: 1360, endPoint y: 703, distance: 77.3
click at [1369, 708] on div "Minimize Customer Service Welcome to our website. Ask us anything Chat with us …" at bounding box center [1263, 616] width 310 height 292
click at [1338, 672] on span "We typically reply within a few minutes." at bounding box center [1244, 668] width 205 height 15
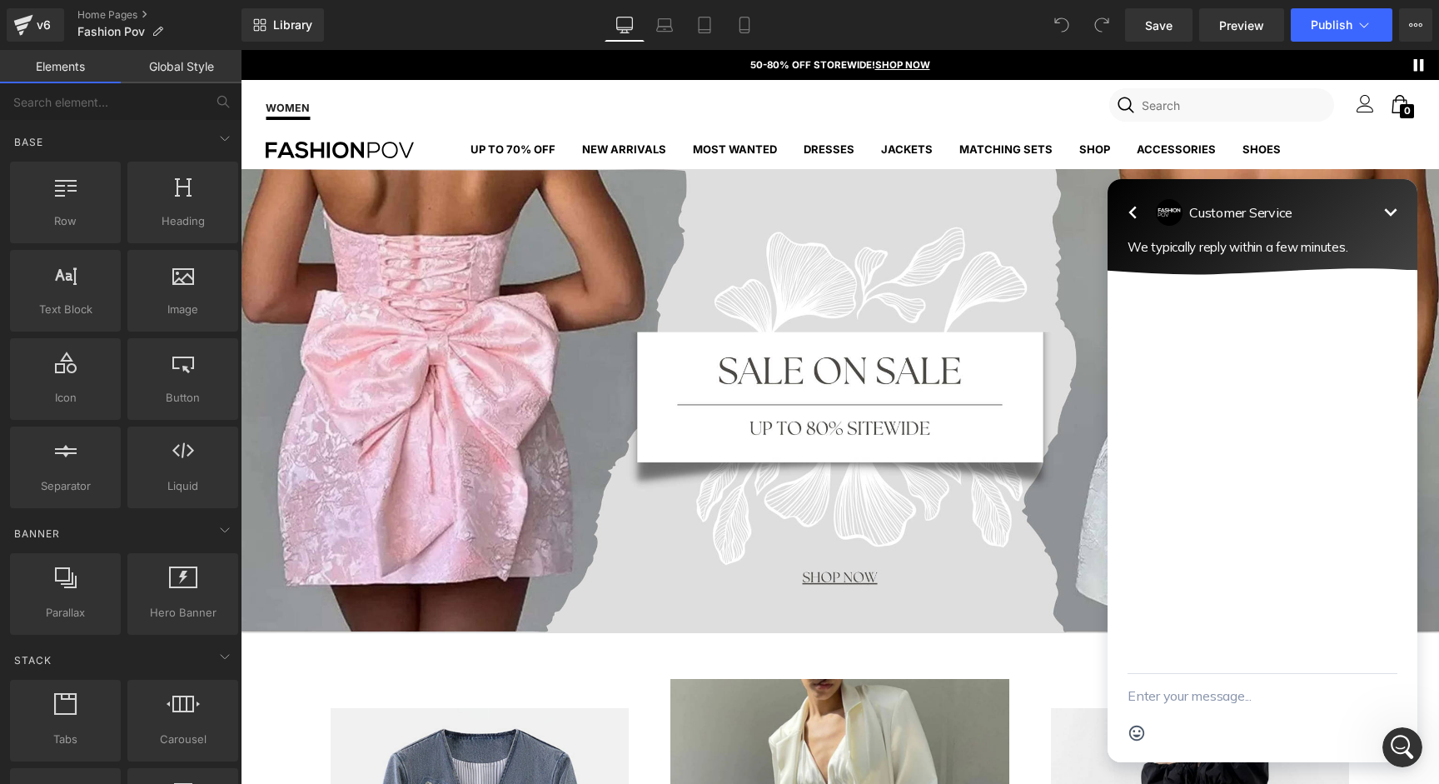
click at [1130, 212] on icon "button" at bounding box center [1132, 213] width 7 height 12
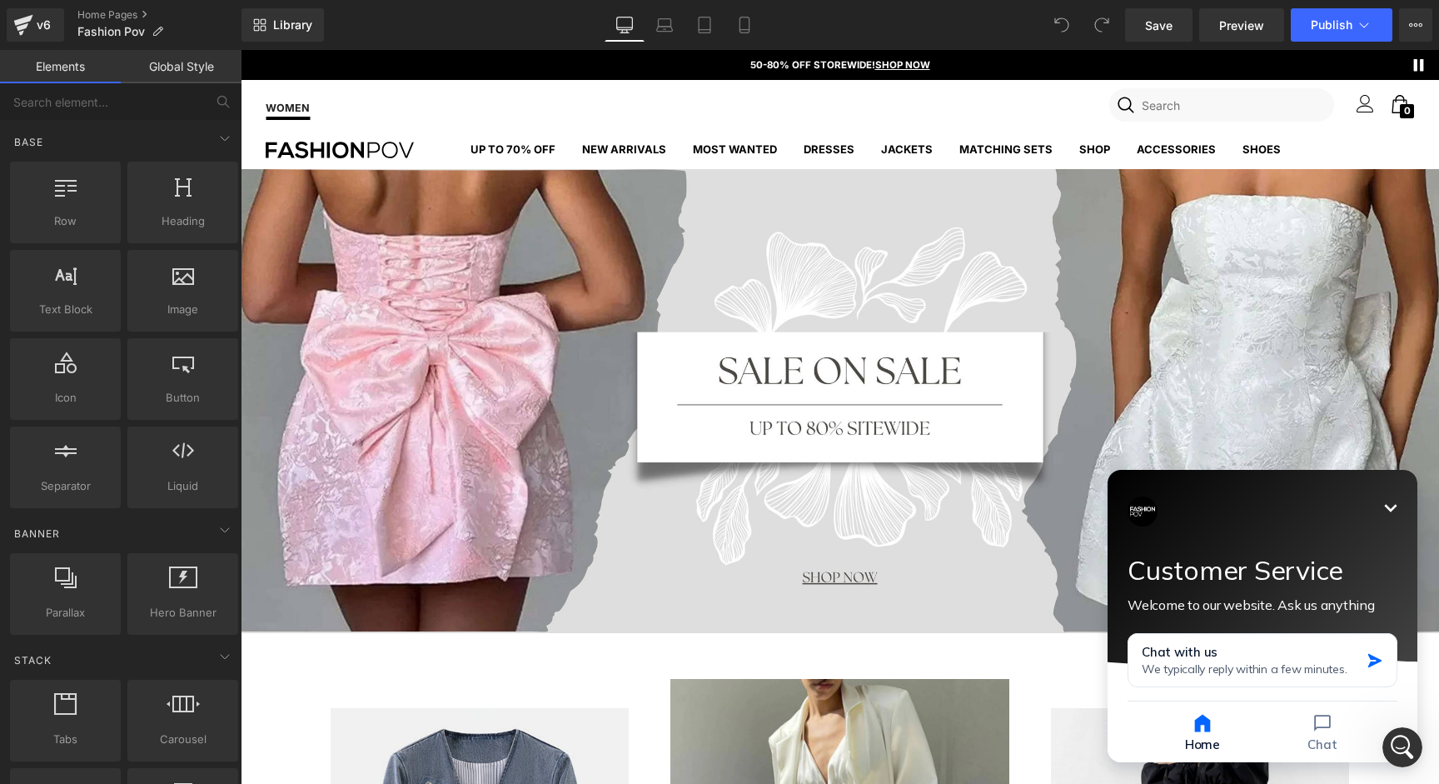
click at [1399, 498] on icon "Minimize" at bounding box center [1391, 508] width 20 height 20
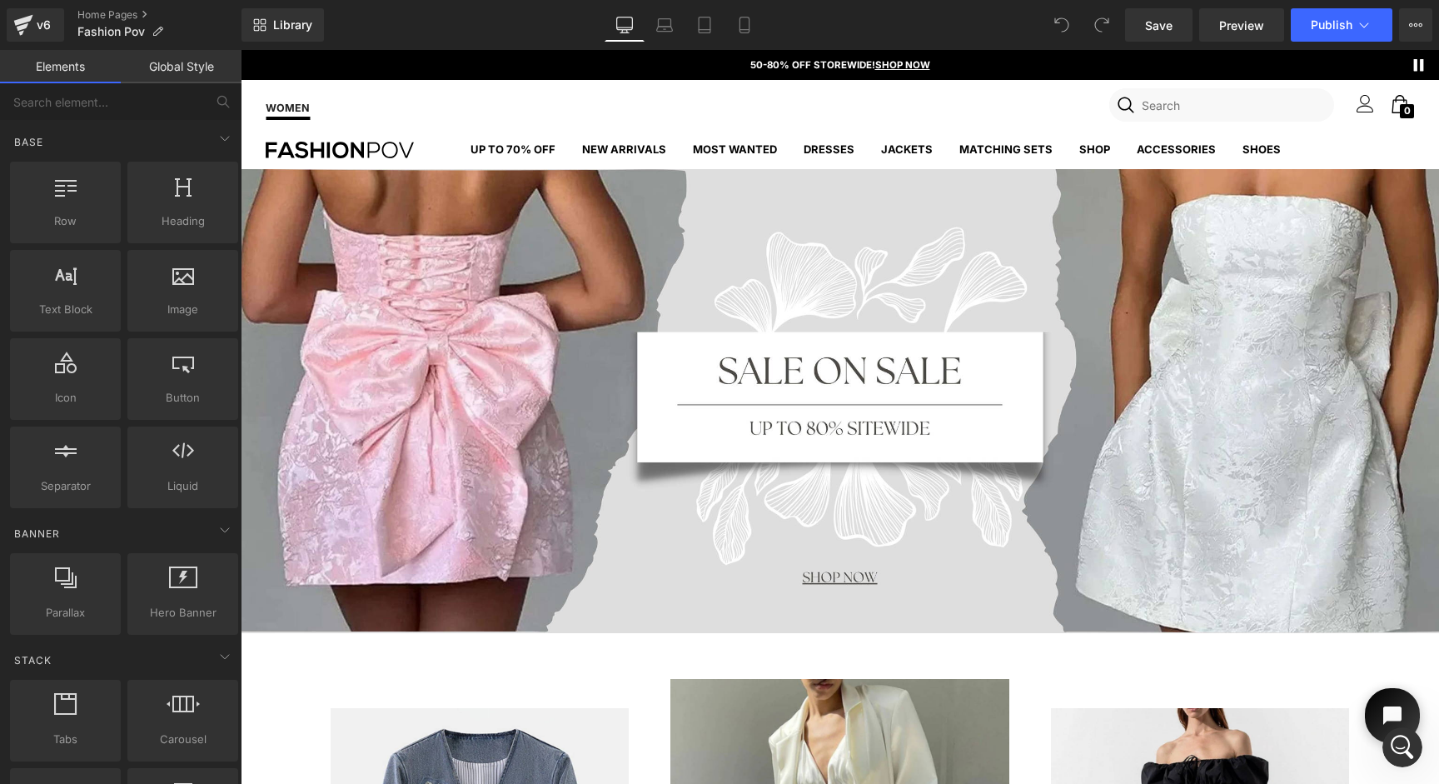
click at [1394, 717] on icon "Open chat widget" at bounding box center [1402, 716] width 26 height 26
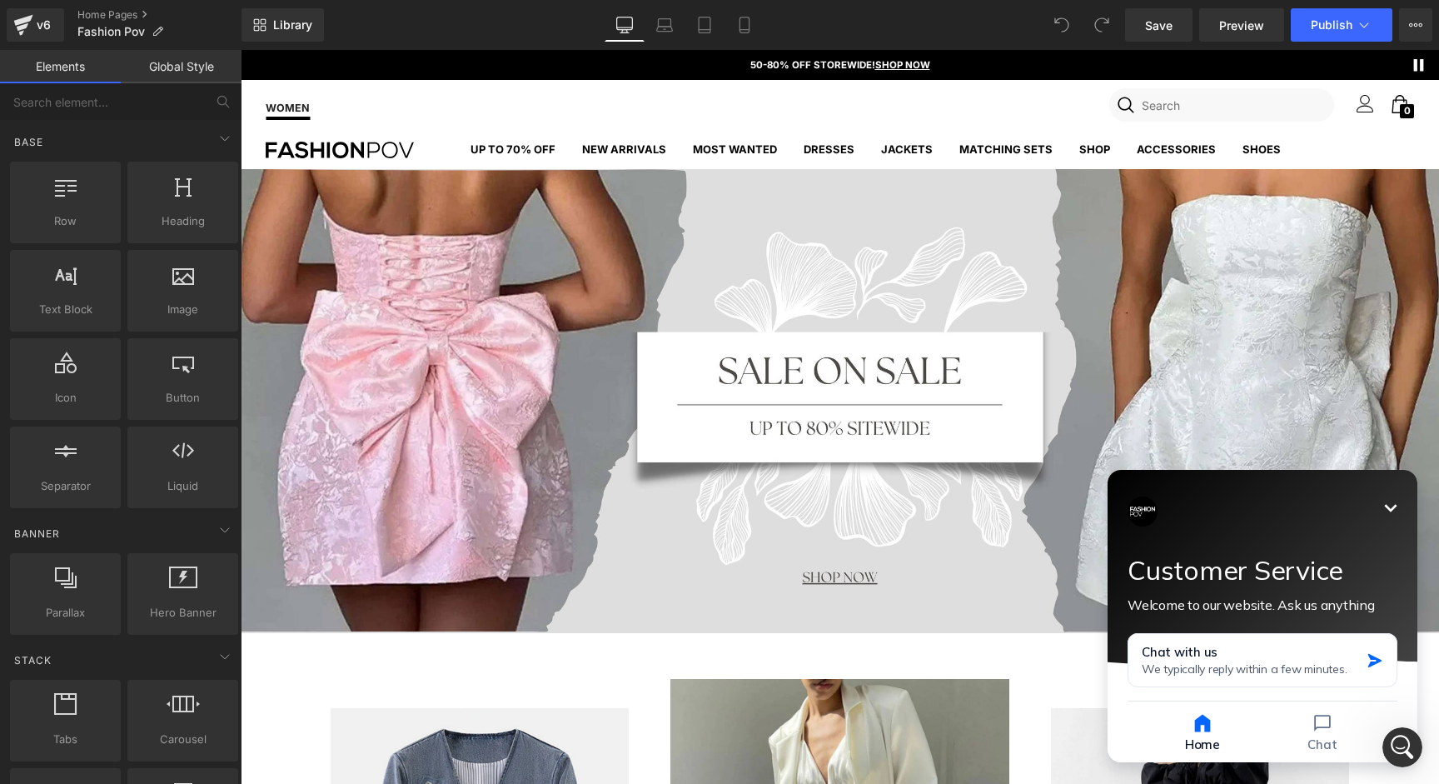
click at [1391, 515] on icon "Minimize" at bounding box center [1391, 508] width 20 height 20
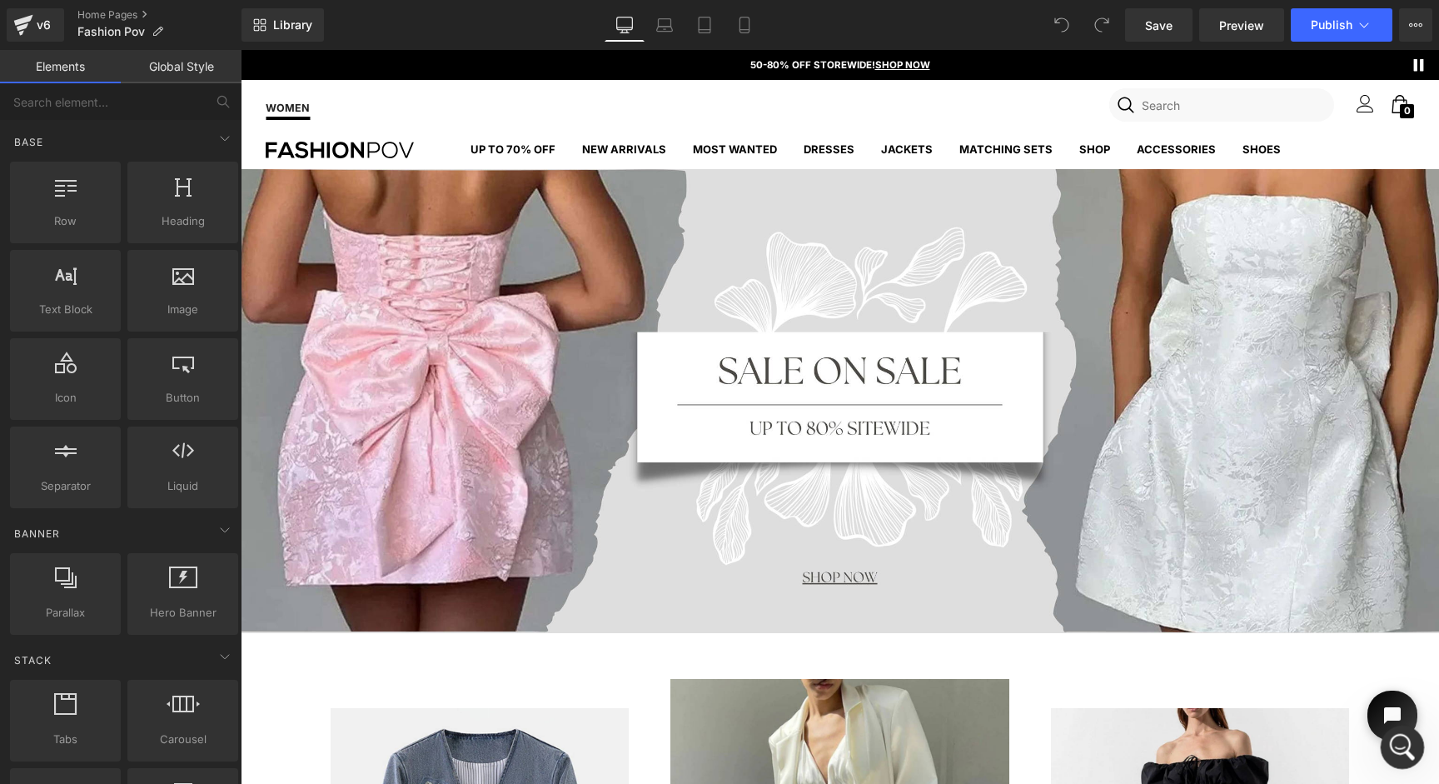
click at [1410, 751] on div "Open Intercom Messenger" at bounding box center [1400, 744] width 55 height 55
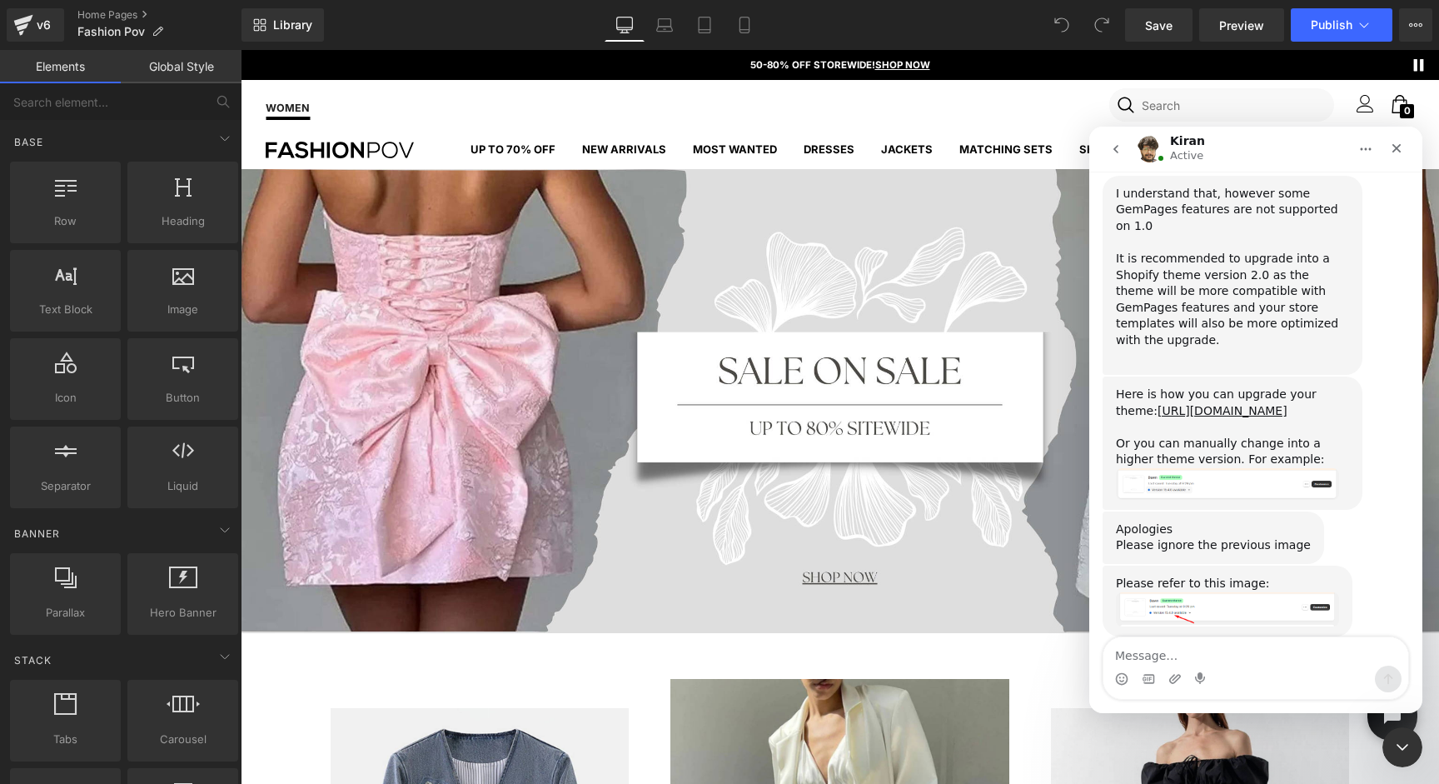
scroll to position [1466, 0]
click at [31, 17] on div at bounding box center [719, 367] width 1439 height 734
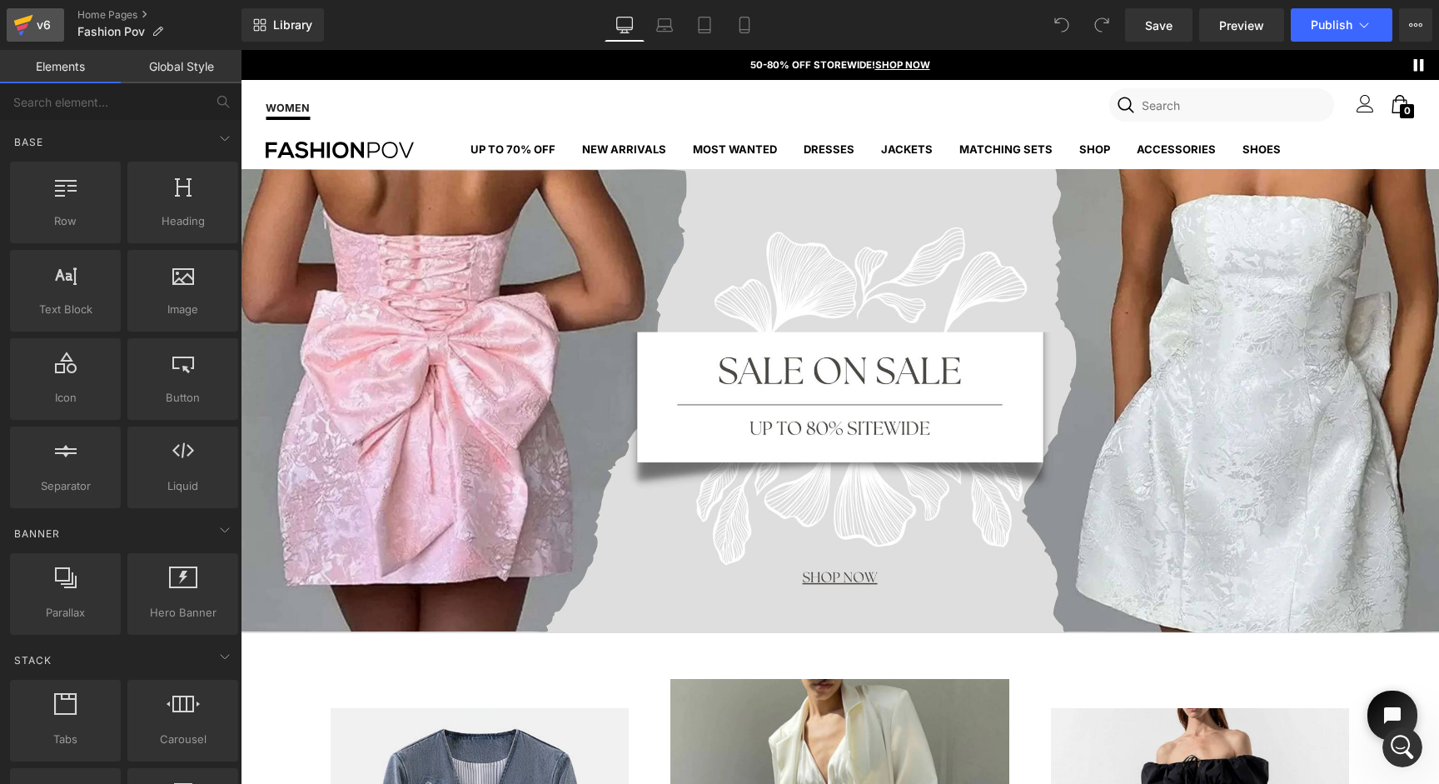
click at [37, 25] on div "v6" at bounding box center [43, 25] width 21 height 22
